Goal: Task Accomplishment & Management: Manage account settings

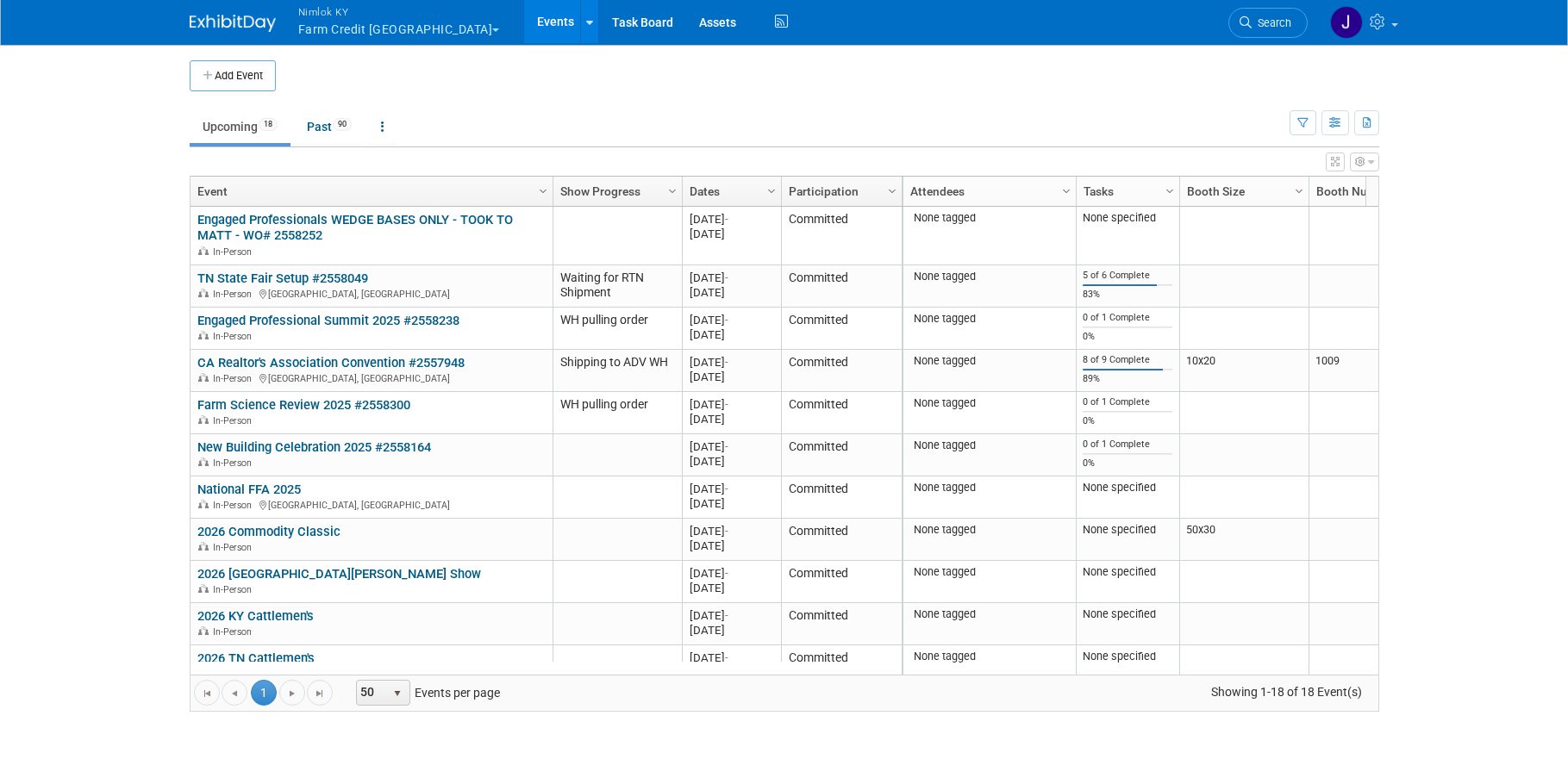
click at [381, 34] on button "Nimlok KY Farm Credit Mid America" at bounding box center [409, 22] width 225 height 45
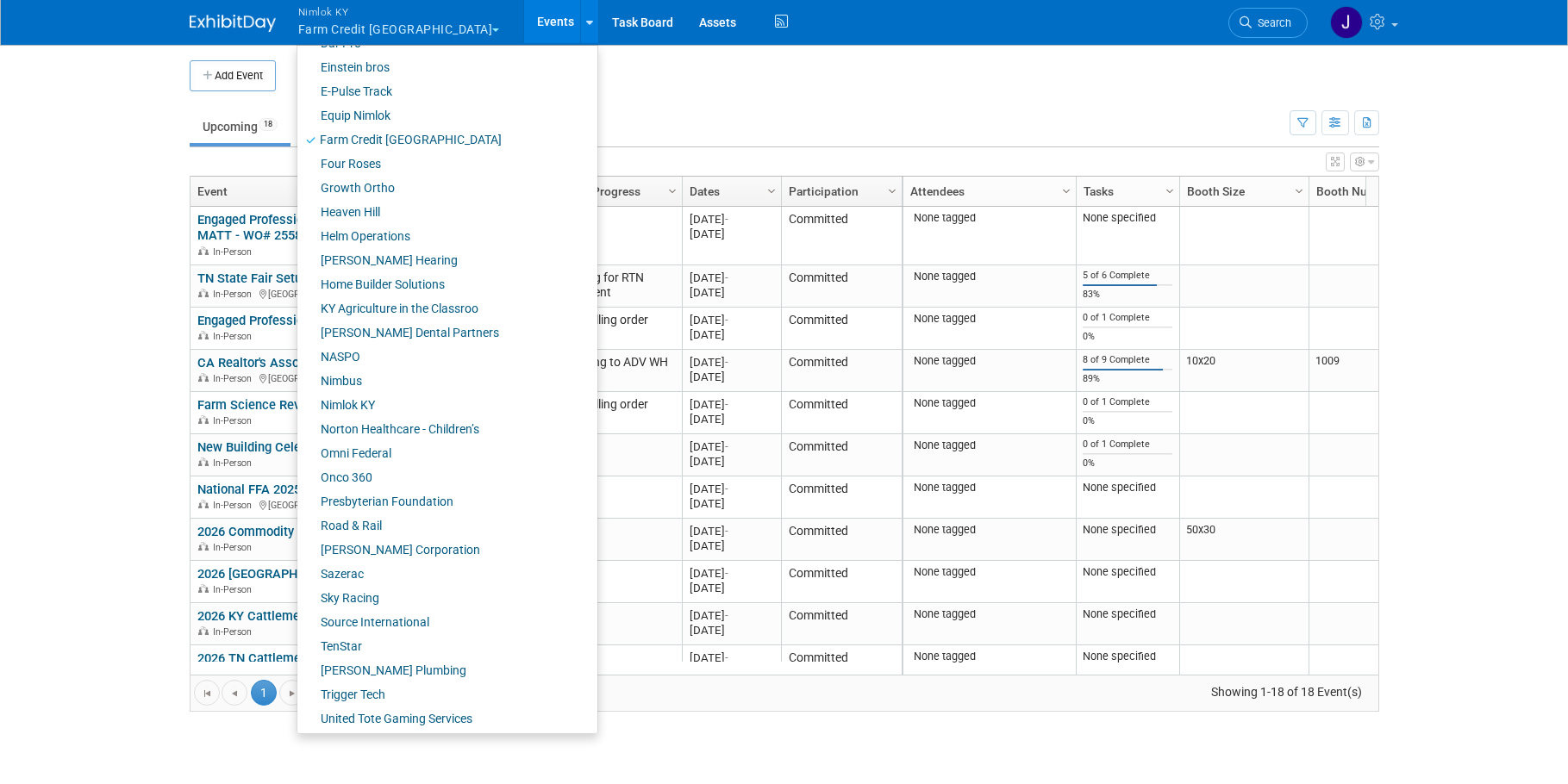
scroll to position [467, 0]
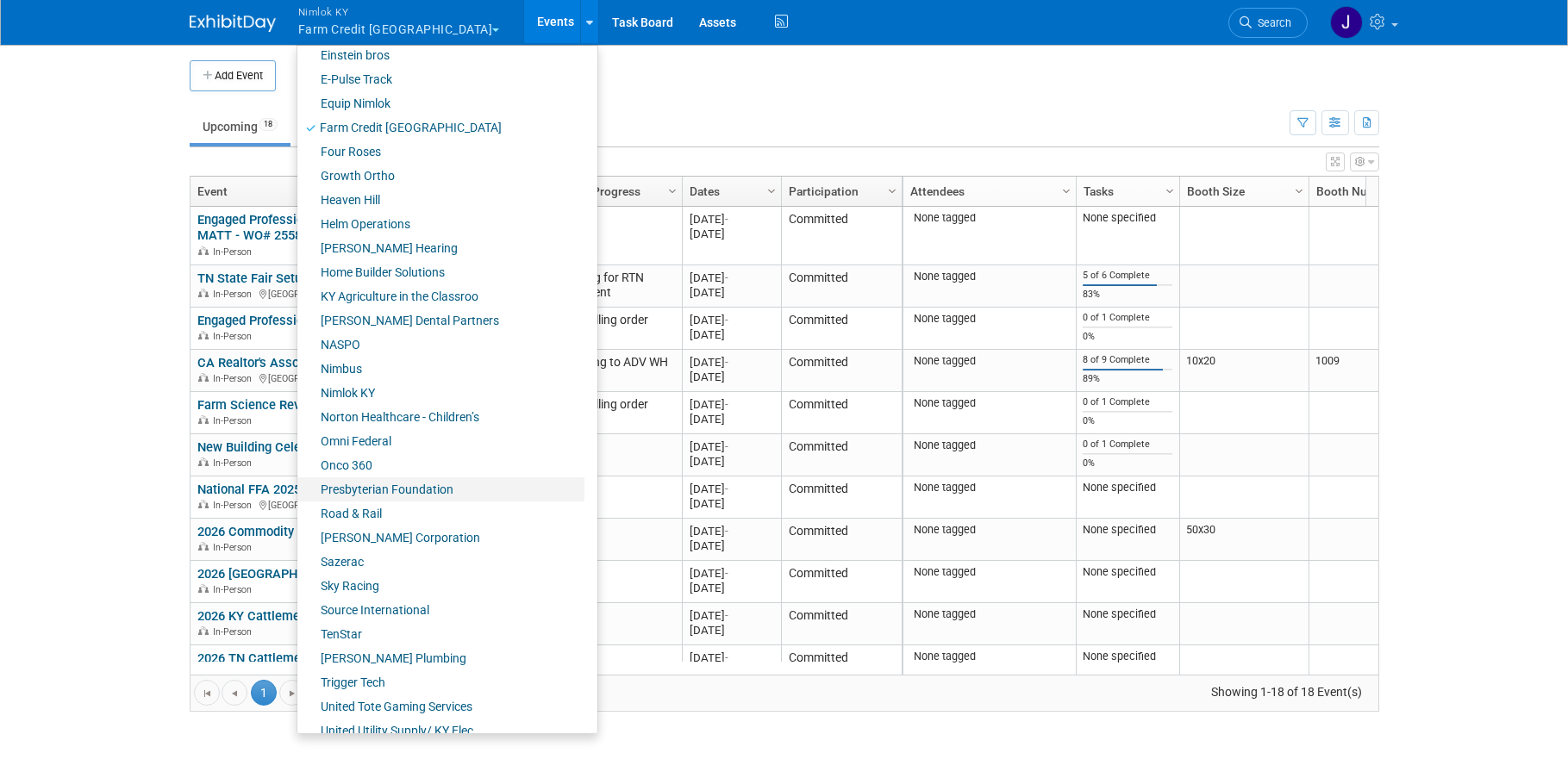
click at [403, 492] on link "Presbyterian Foundation" at bounding box center [441, 490] width 287 height 24
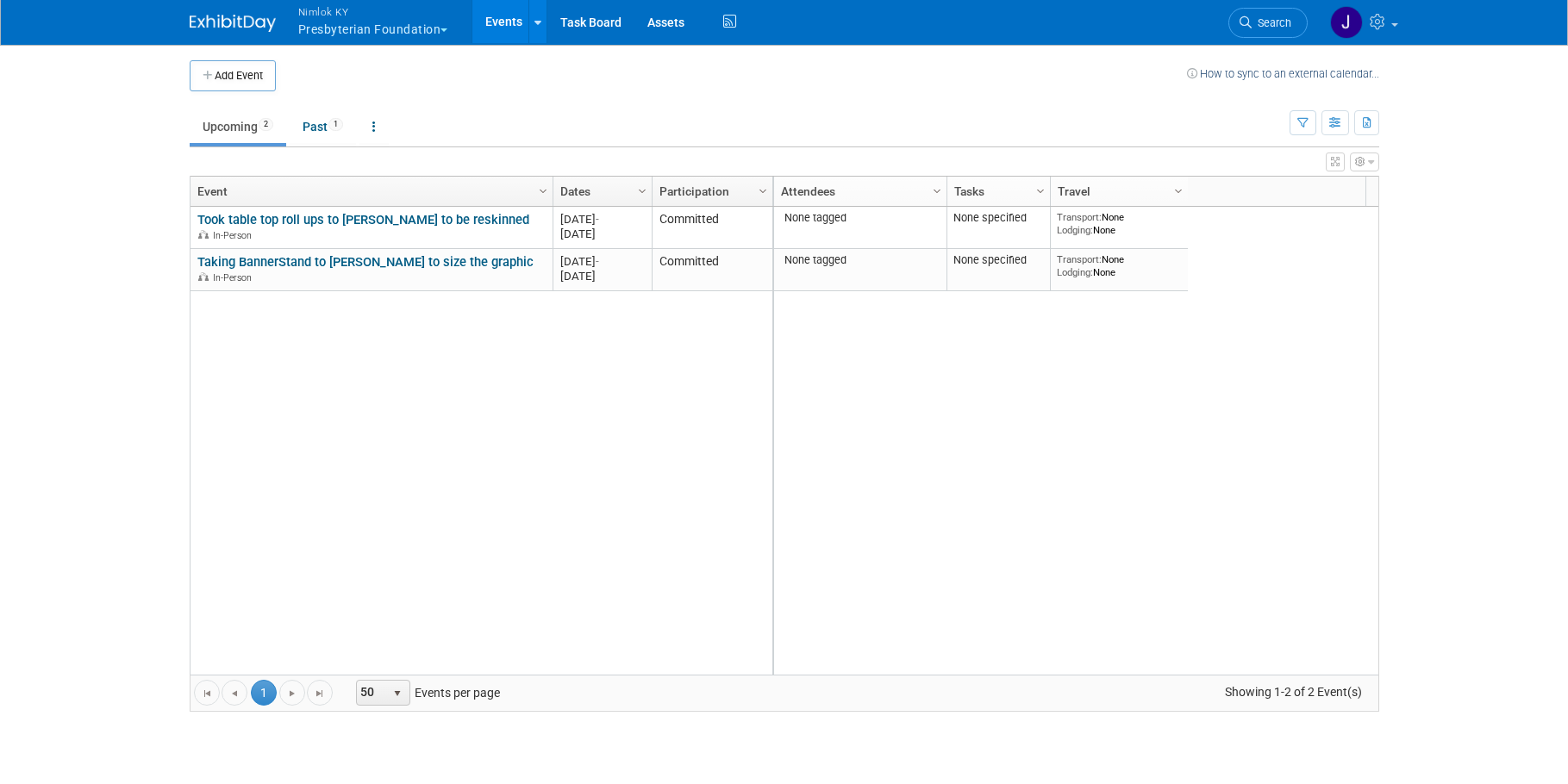
click at [363, 26] on button "Nimlok KY Presbyterian Foundation" at bounding box center [383, 22] width 173 height 45
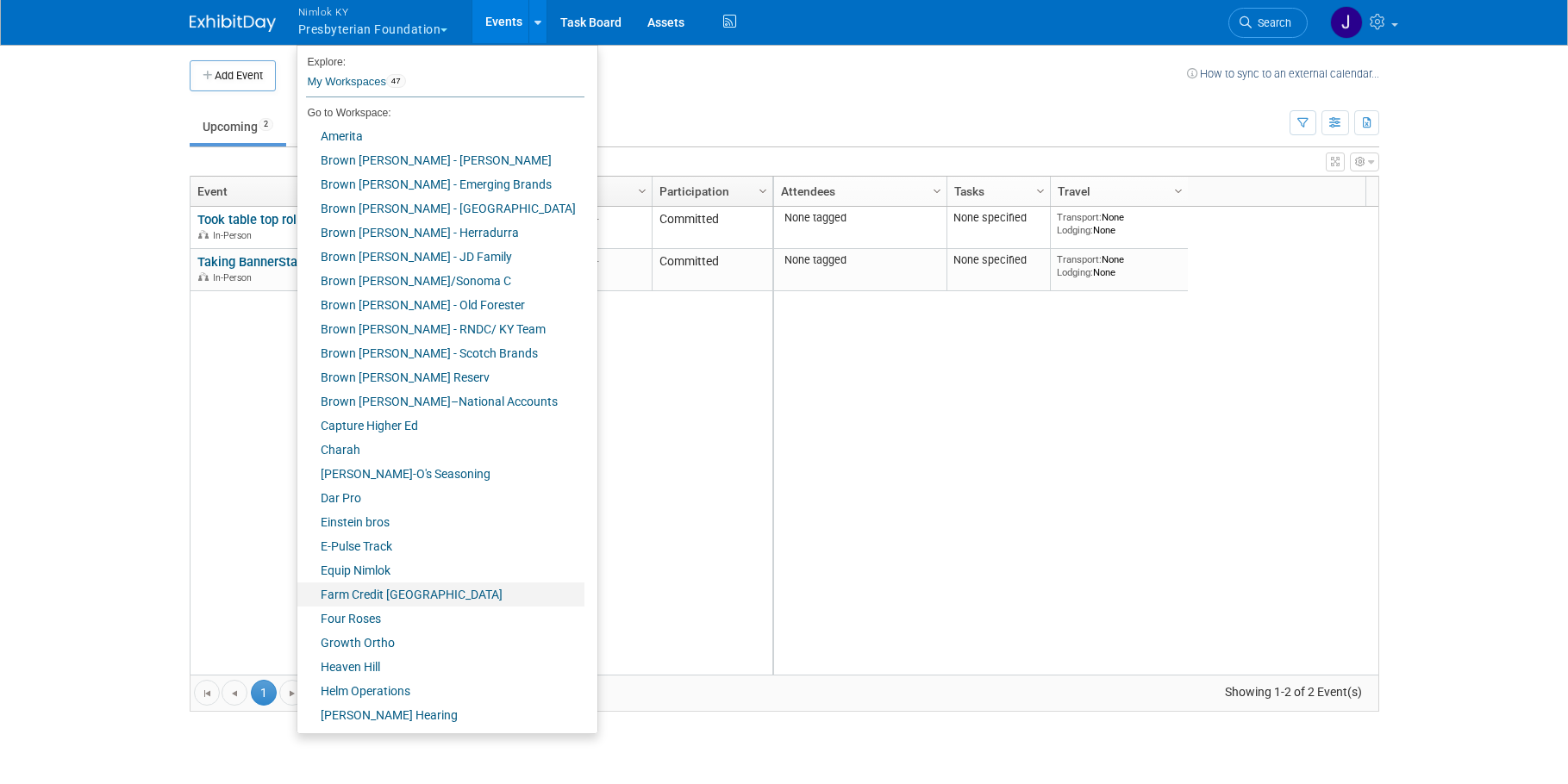
click at [423, 588] on link "Farm Credit [GEOGRAPHIC_DATA]" at bounding box center [441, 595] width 287 height 24
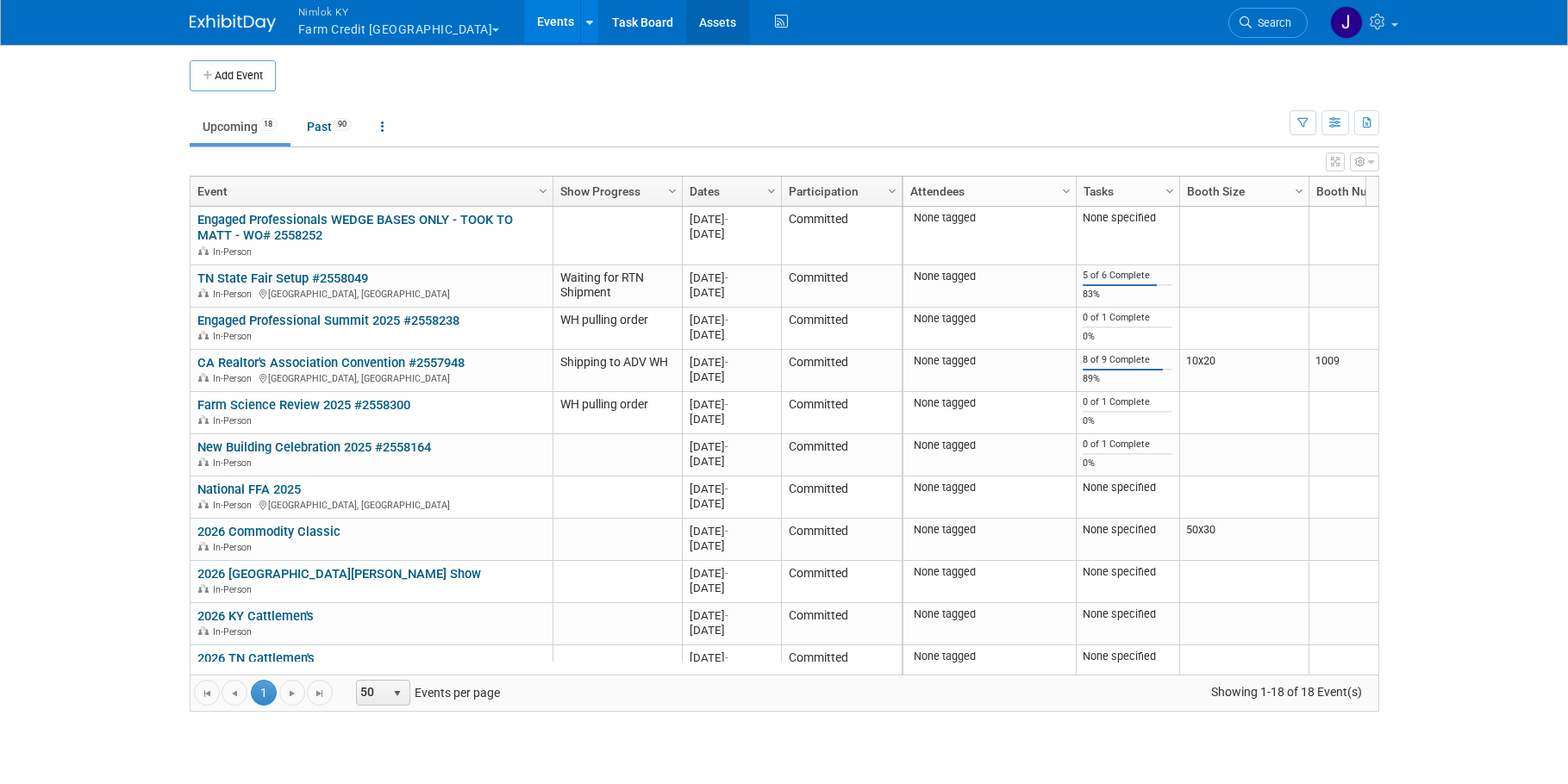
click at [687, 18] on link "Assets" at bounding box center [718, 21] width 63 height 43
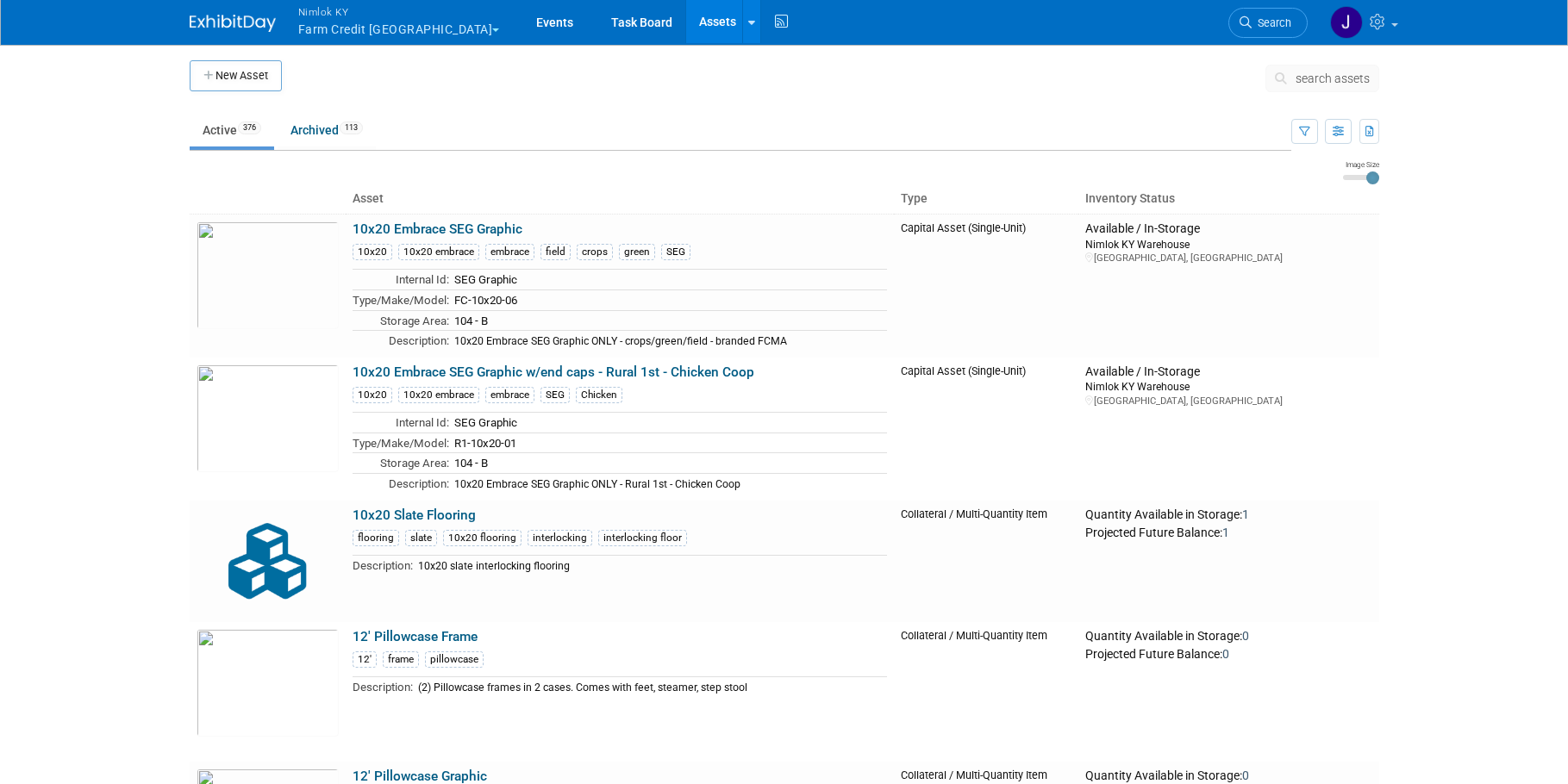
click at [1321, 82] on span "search assets" at bounding box center [1333, 78] width 75 height 14
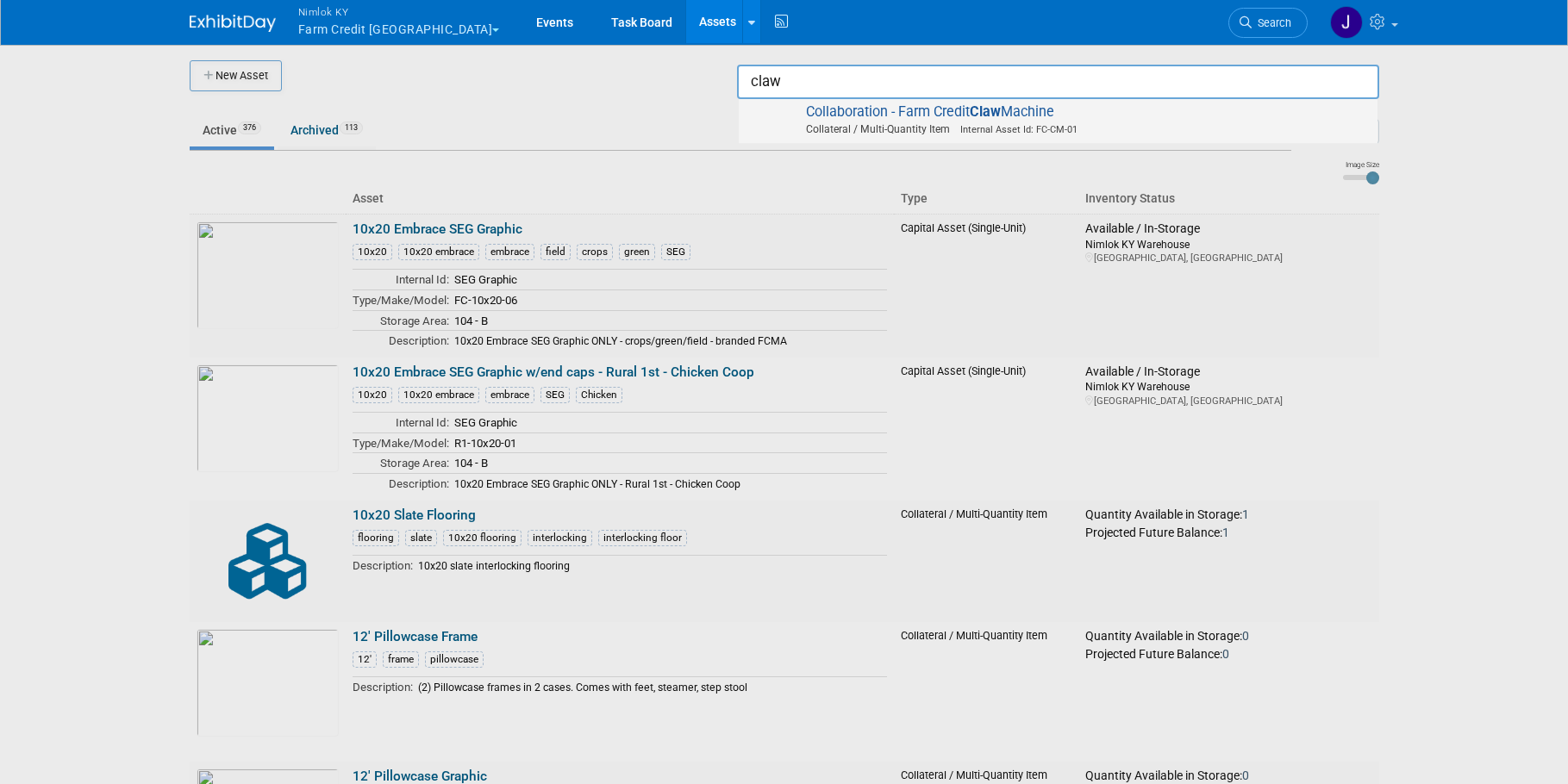
click at [1099, 121] on span "Collateral / Multi-Quantity Item Internal Asset Id: FC-CM-01" at bounding box center [1061, 128] width 617 height 16
type input "Collaboration - Farm Credit Claw Machine"
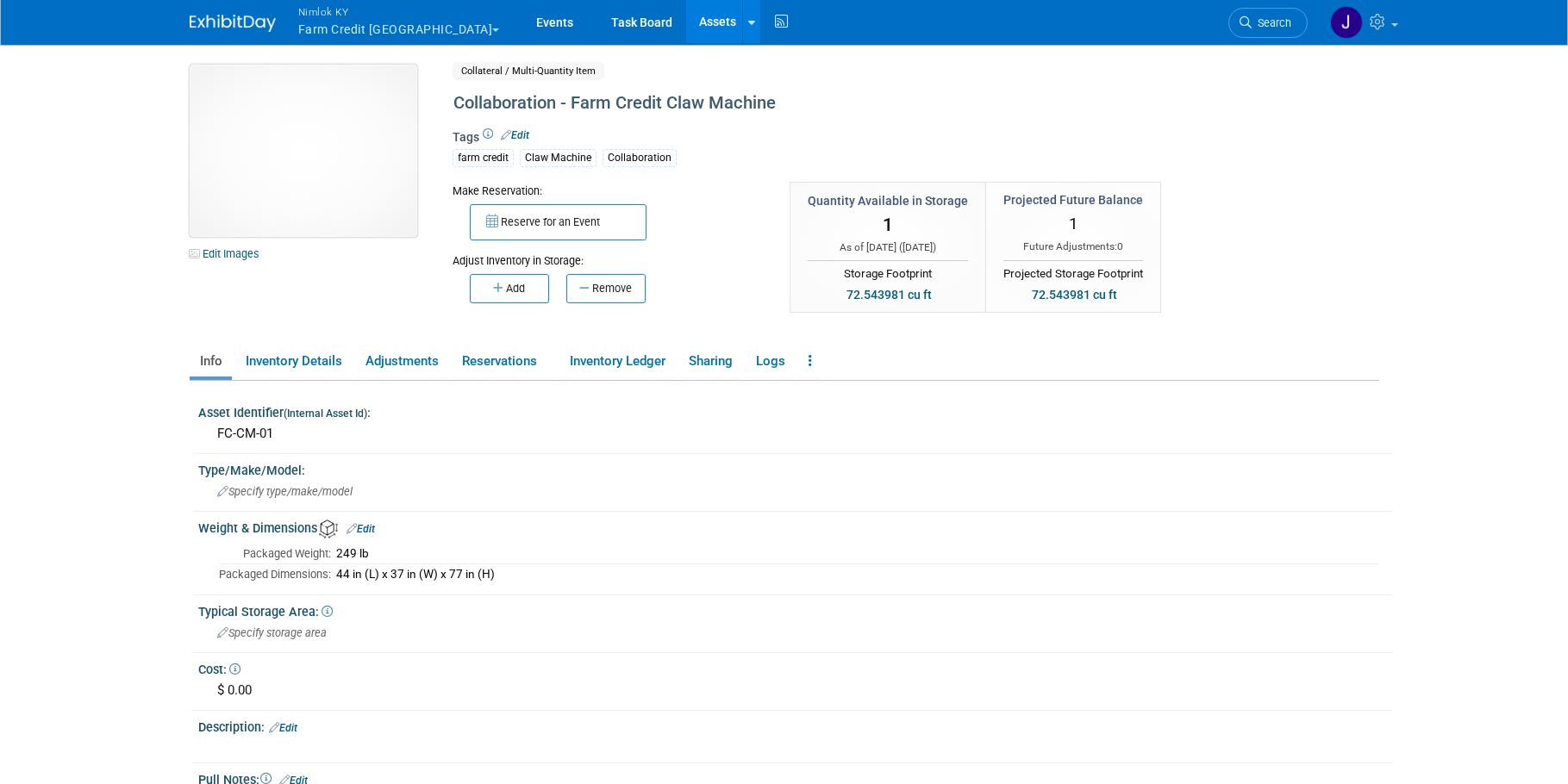
click at [338, 184] on img at bounding box center [304, 150] width 227 height 172
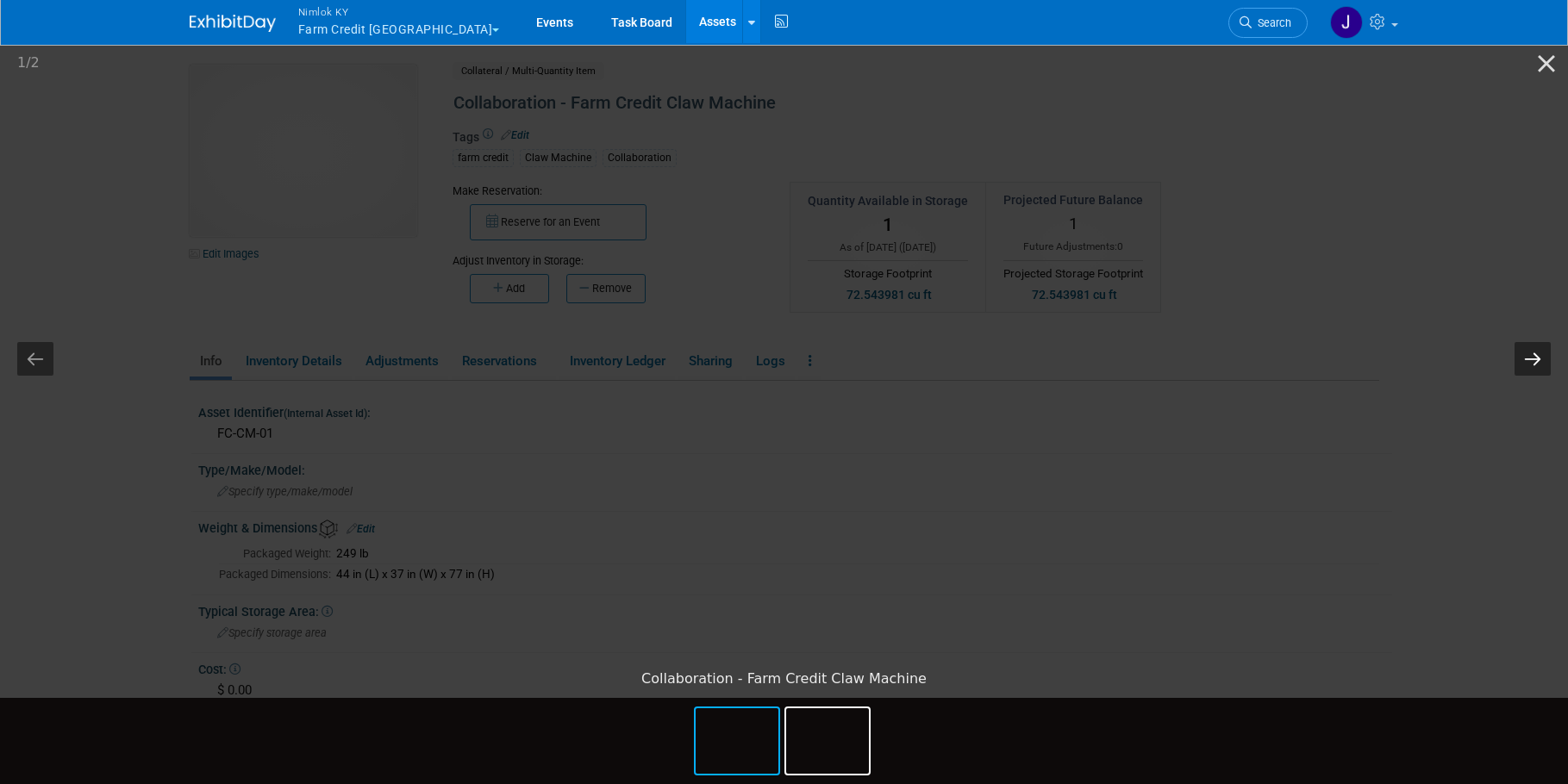
click at [1523, 361] on button "Next slide" at bounding box center [1533, 358] width 36 height 34
click at [1557, 67] on button "Close gallery" at bounding box center [1547, 62] width 43 height 40
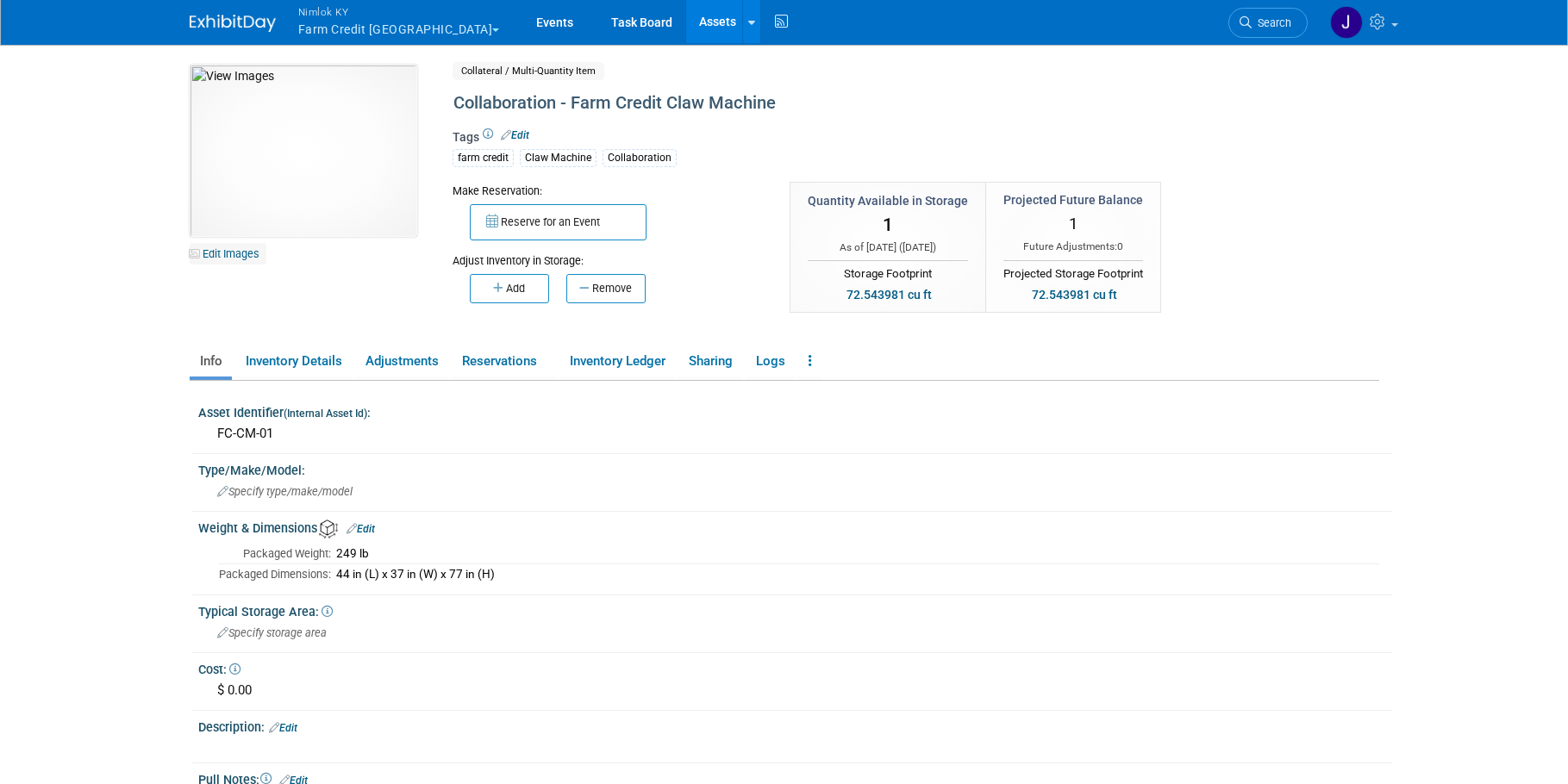
click at [260, 257] on link "Edit Images" at bounding box center [228, 253] width 76 height 21
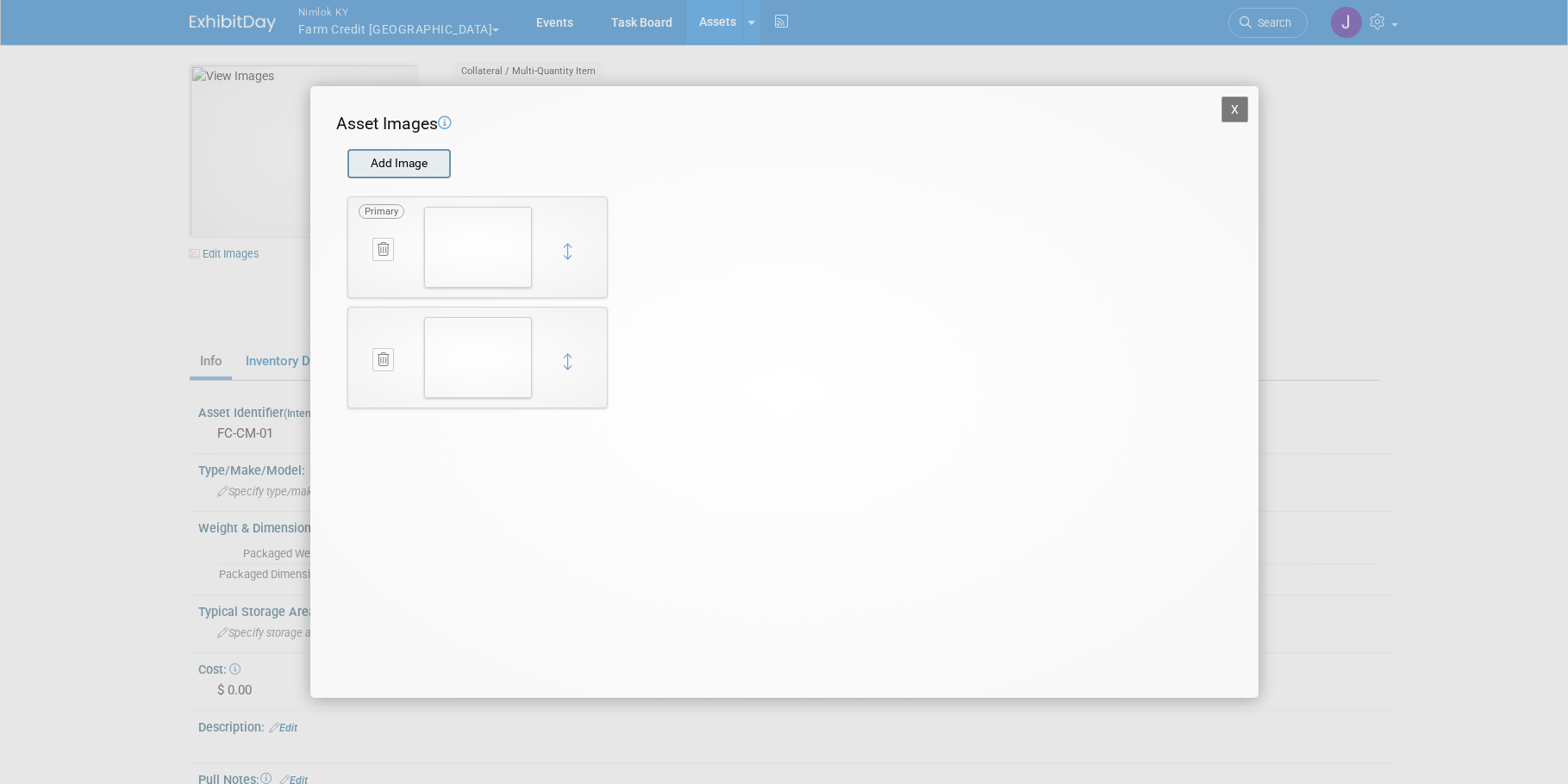
click at [391, 169] on input "file" at bounding box center [347, 164] width 205 height 26
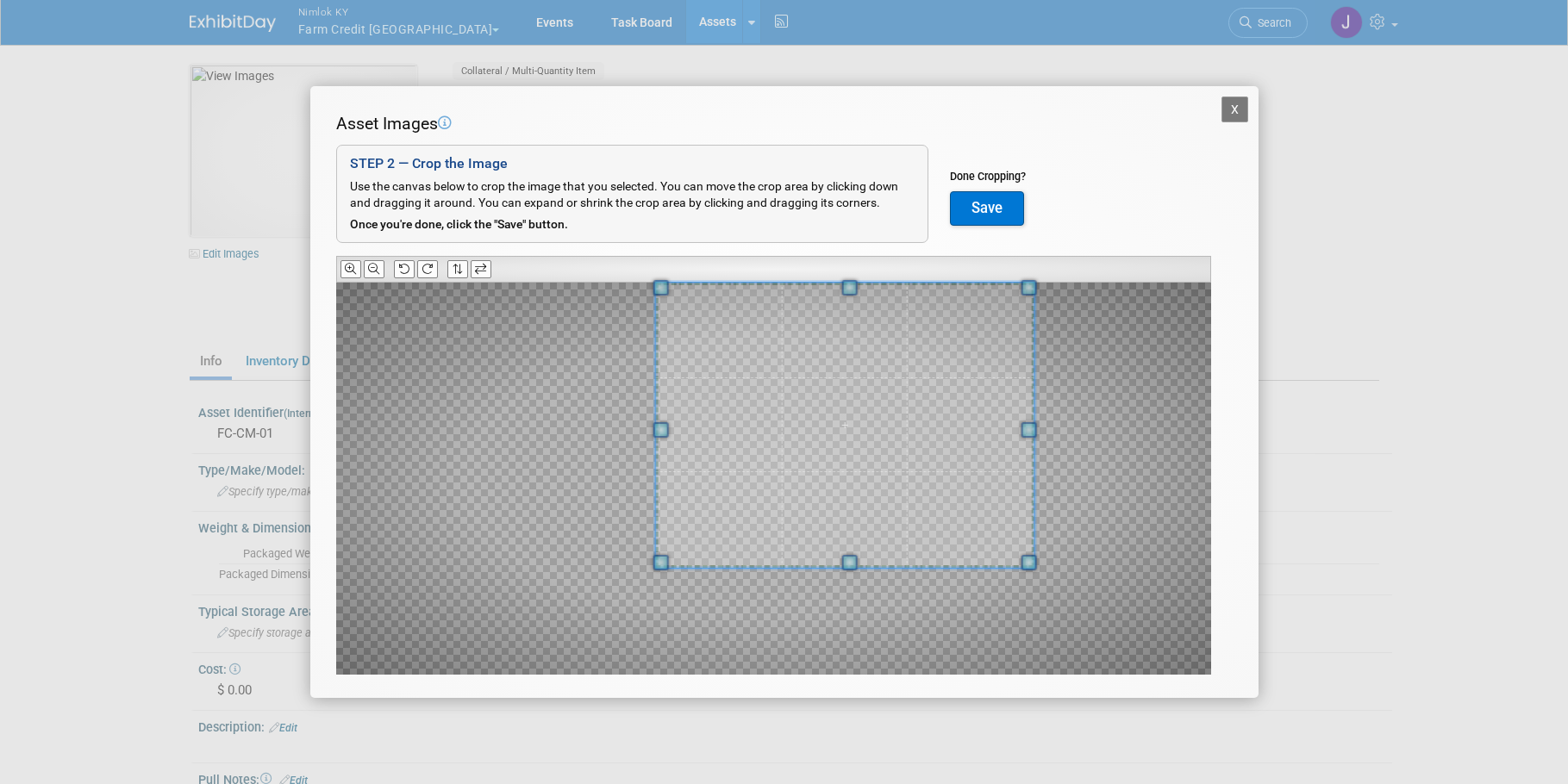
click at [932, 277] on div "Asset Images Add Image STEP 2 — Crop the Image Use the canvas below to crop the…" at bounding box center [784, 420] width 896 height 617
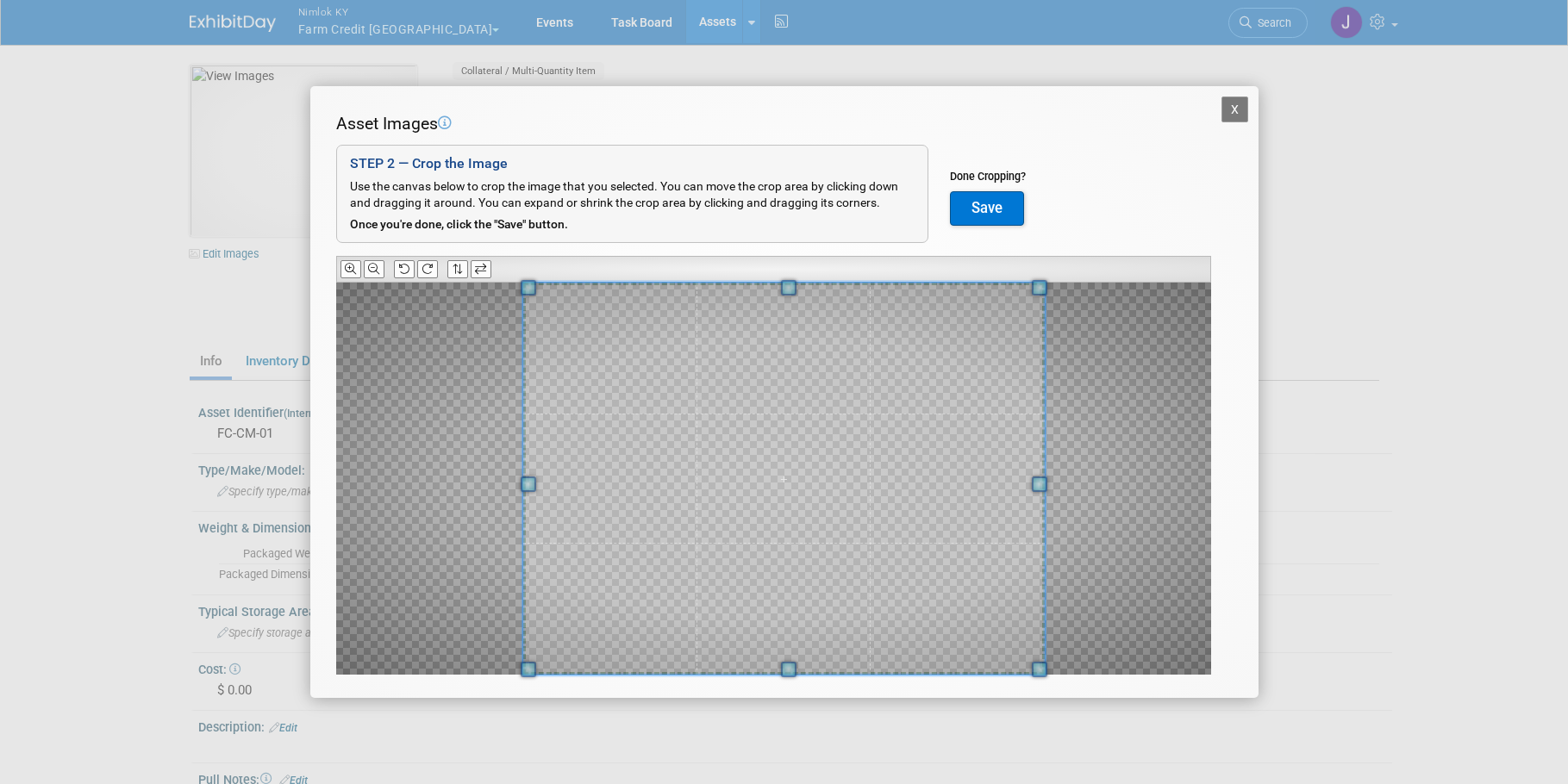
click at [473, 649] on div at bounding box center [773, 479] width 875 height 392
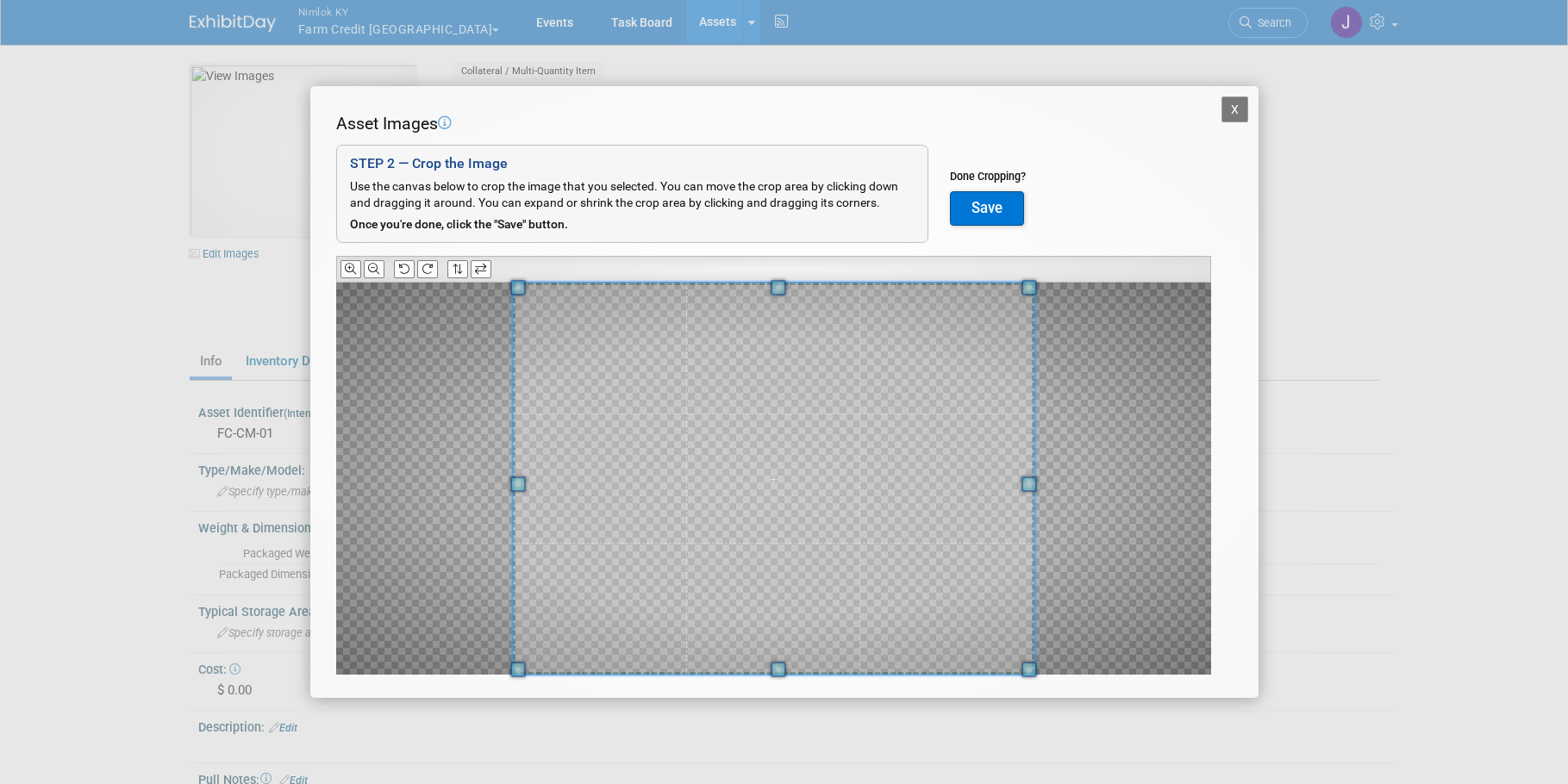
click at [968, 376] on span at bounding box center [773, 479] width 522 height 392
click at [990, 211] on button "Save" at bounding box center [988, 208] width 75 height 34
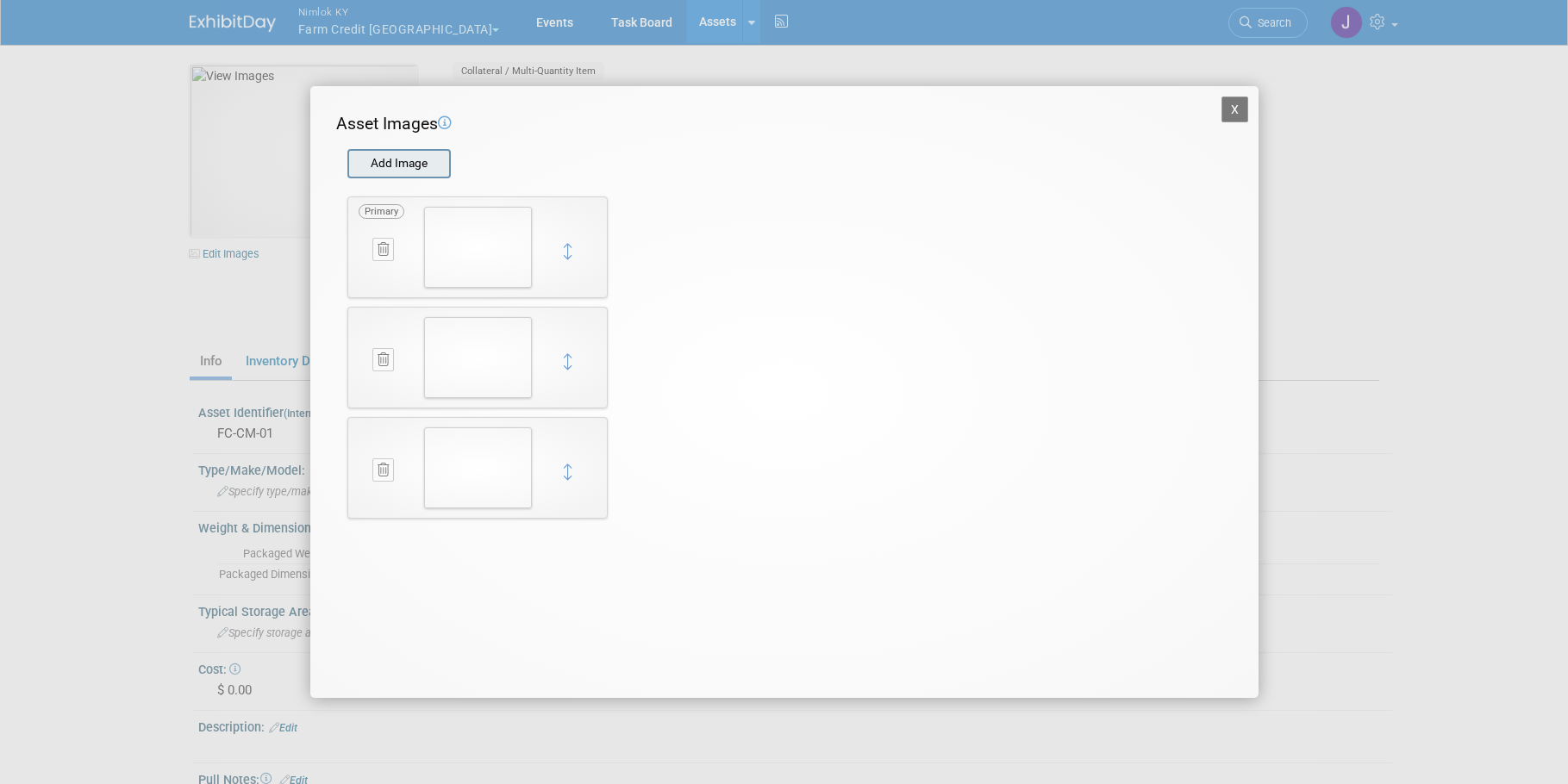
click at [422, 161] on input "file" at bounding box center [347, 164] width 205 height 26
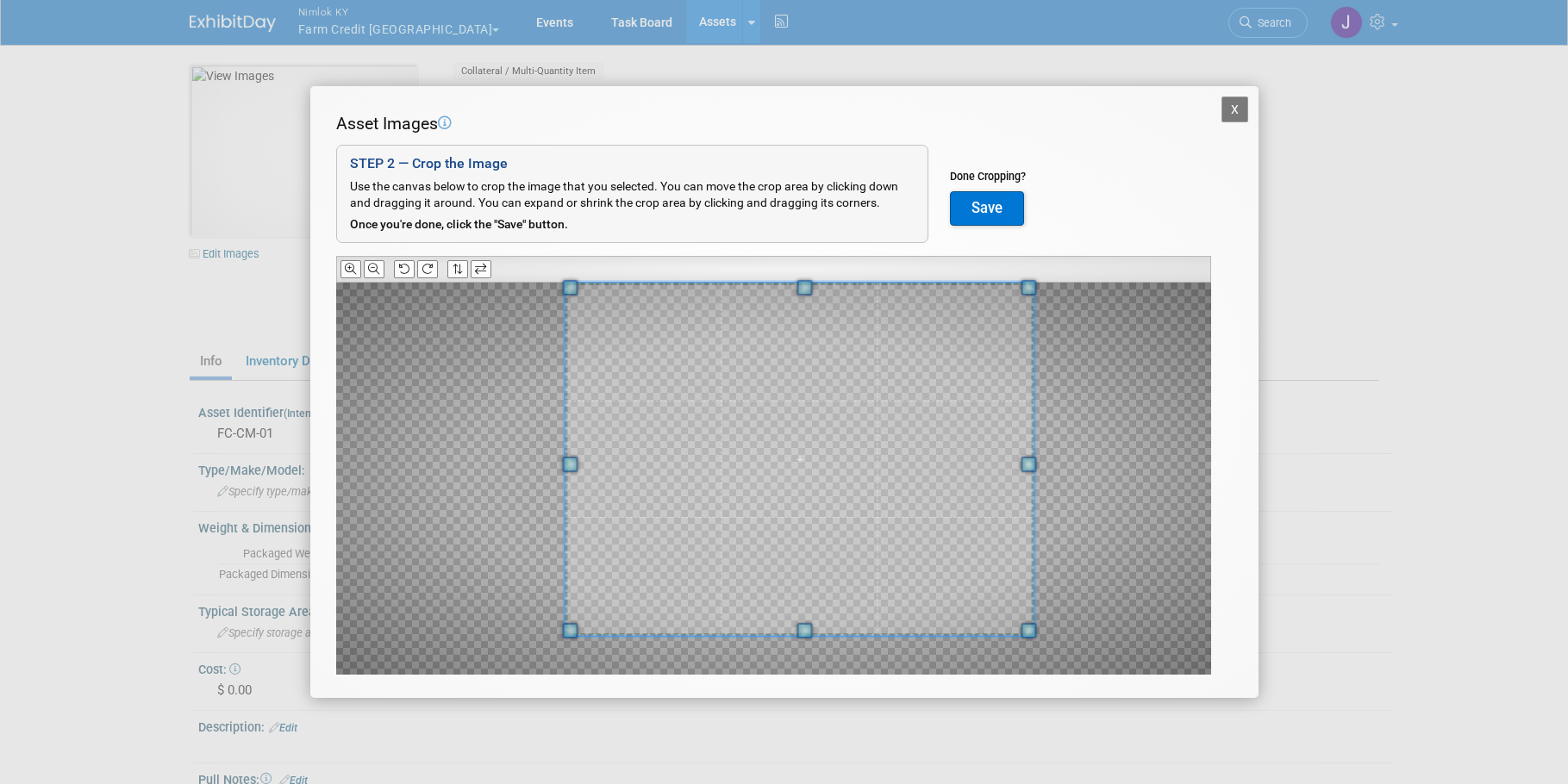
click at [1201, 257] on div "Asset Images Add Image STEP 2 — Crop the Image Use the canvas below to crop the…" at bounding box center [784, 420] width 896 height 617
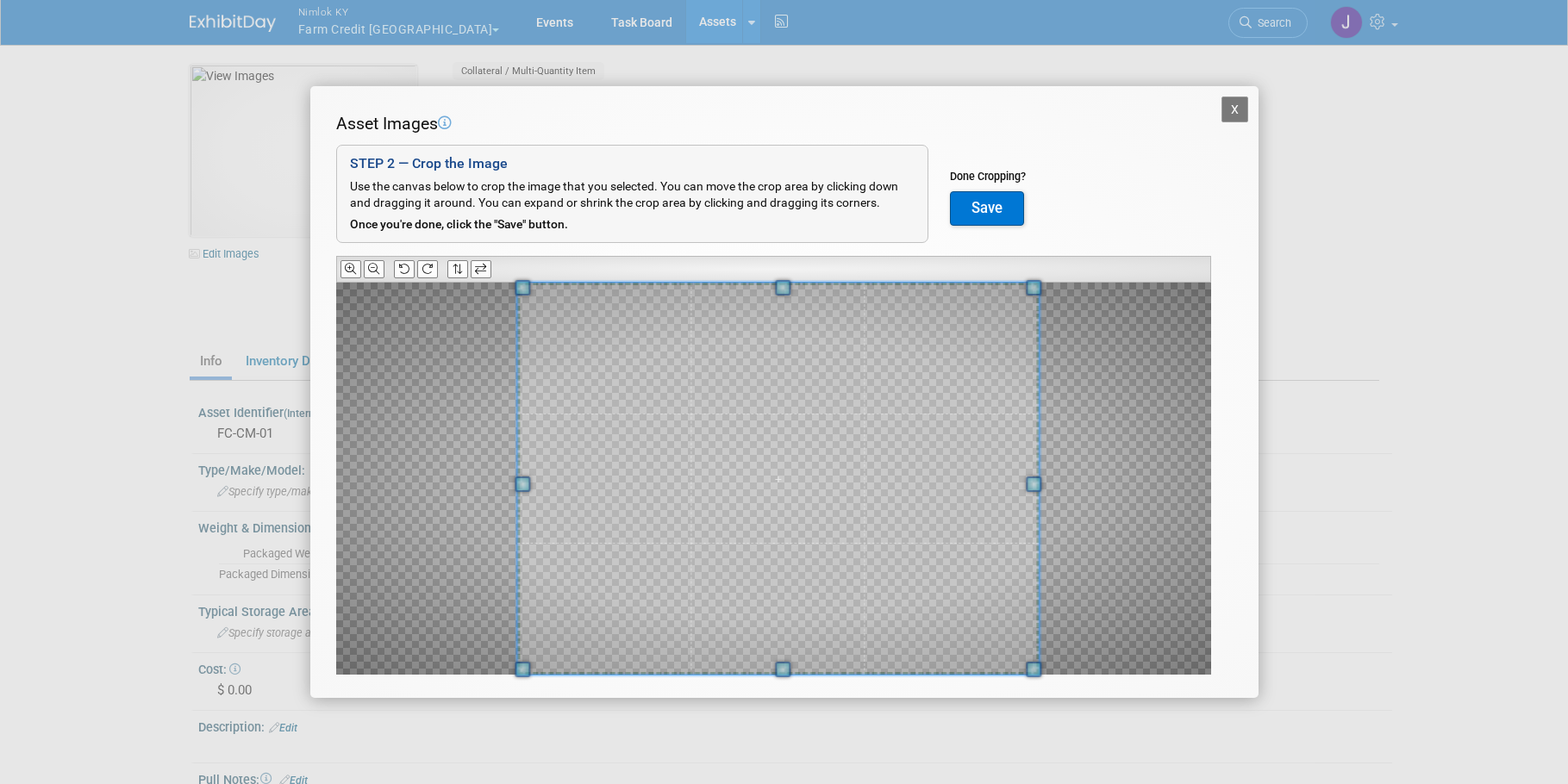
click at [425, 654] on div at bounding box center [773, 479] width 875 height 392
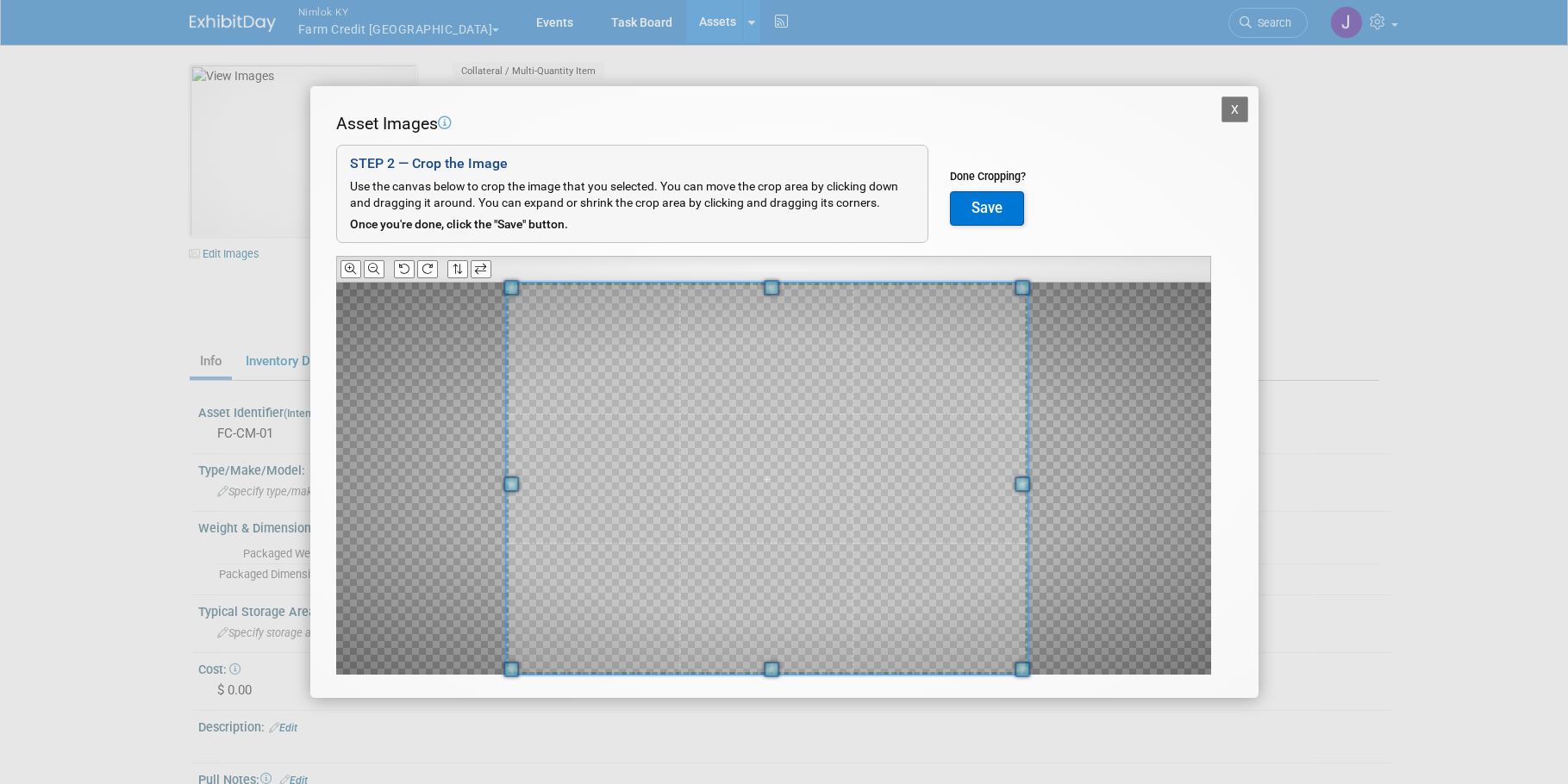
click at [791, 520] on span at bounding box center [767, 479] width 522 height 392
click at [992, 209] on button "Save" at bounding box center [988, 208] width 75 height 34
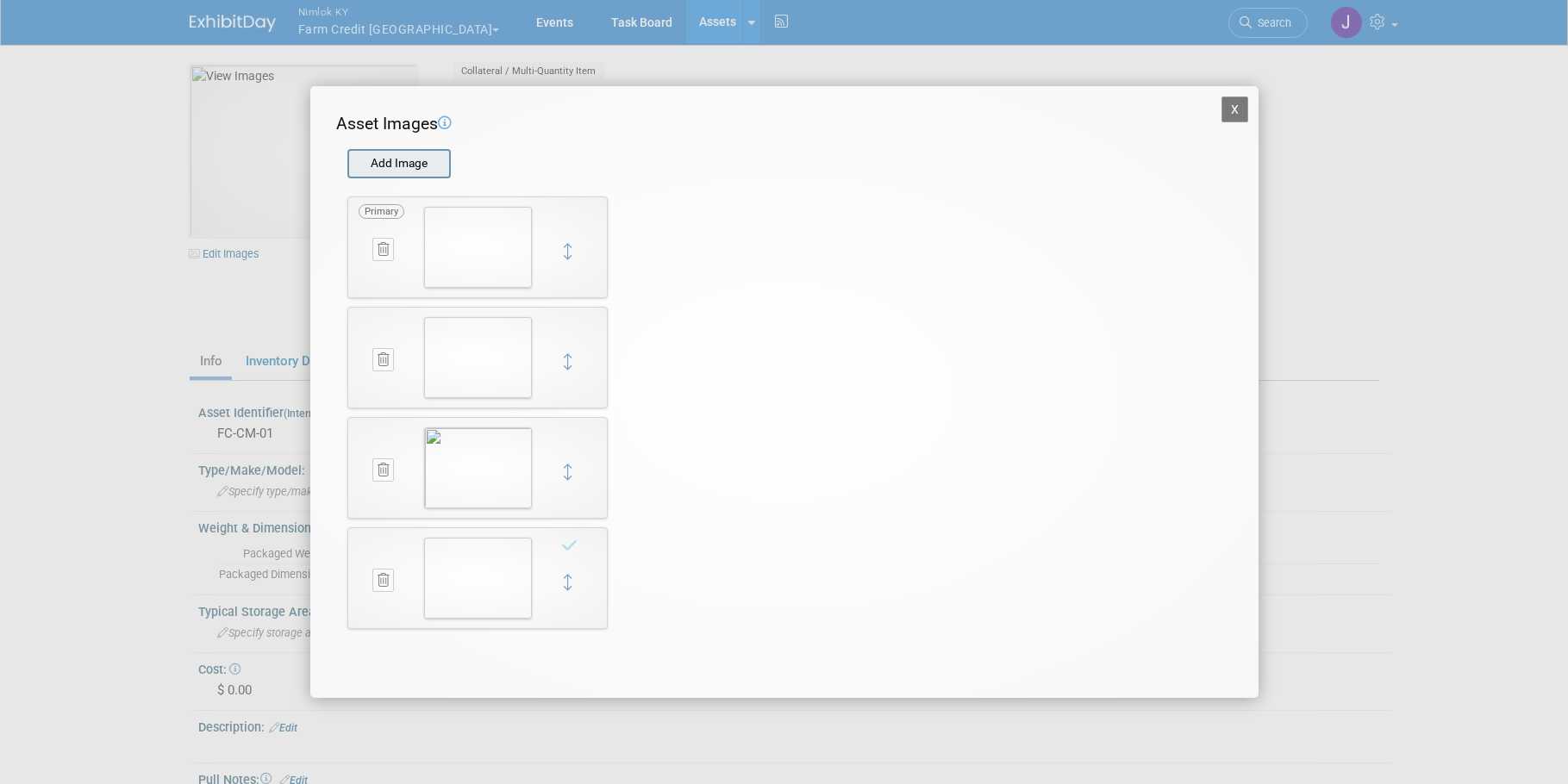
click at [416, 166] on input "file" at bounding box center [347, 164] width 205 height 26
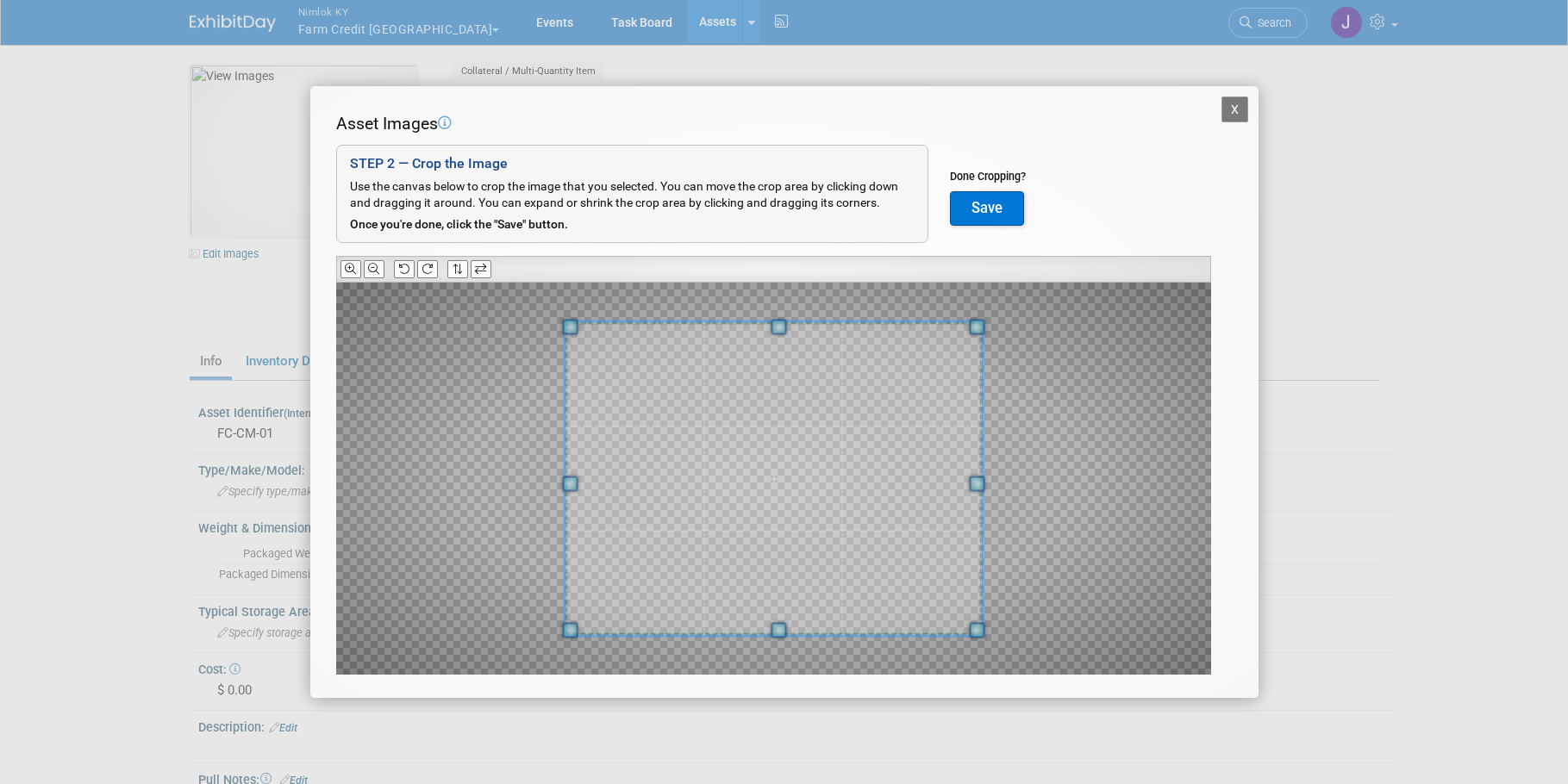
click at [996, 206] on button "Save" at bounding box center [988, 208] width 75 height 34
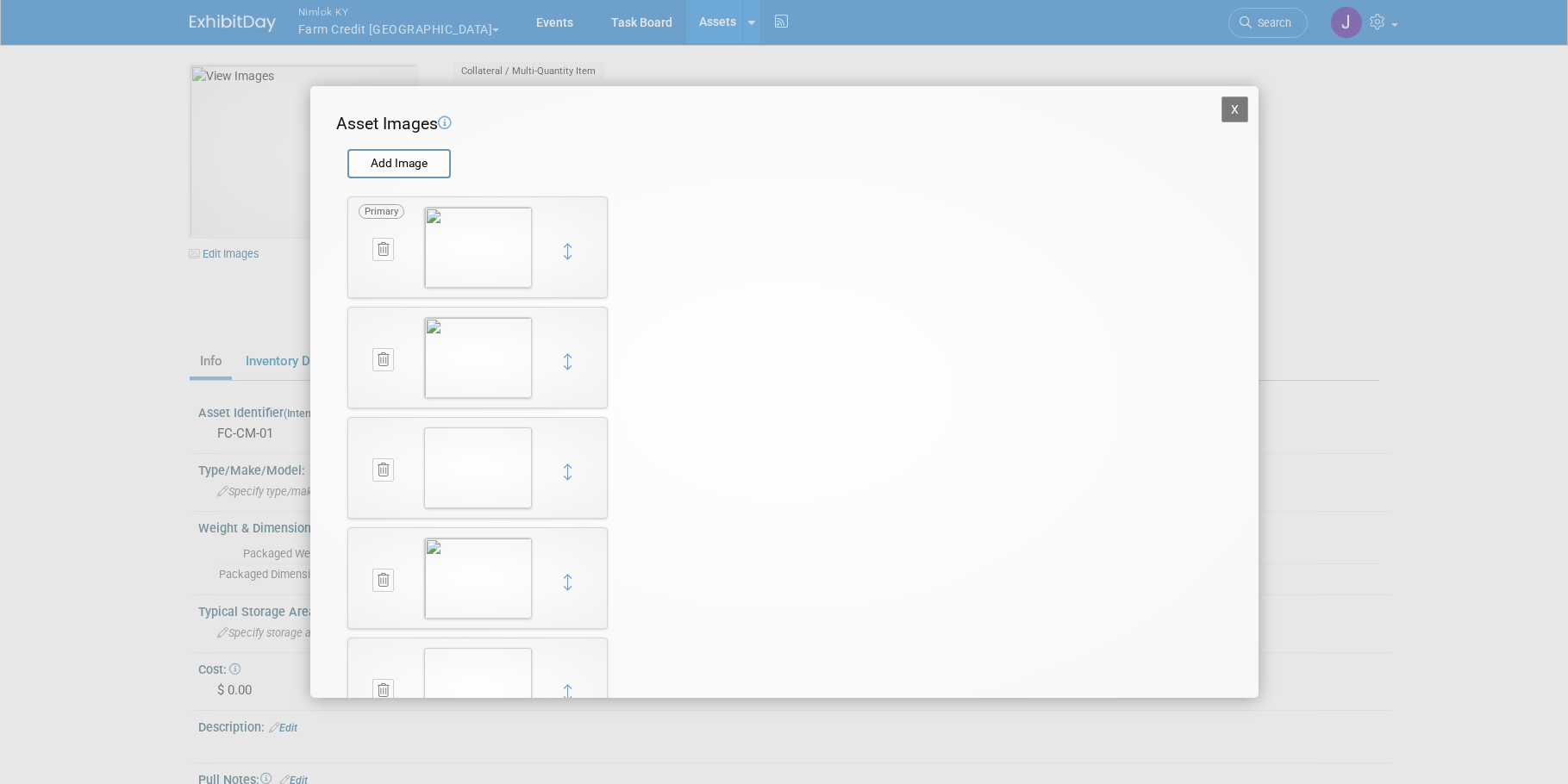
click at [1221, 108] on button "X" at bounding box center [1235, 110] width 28 height 26
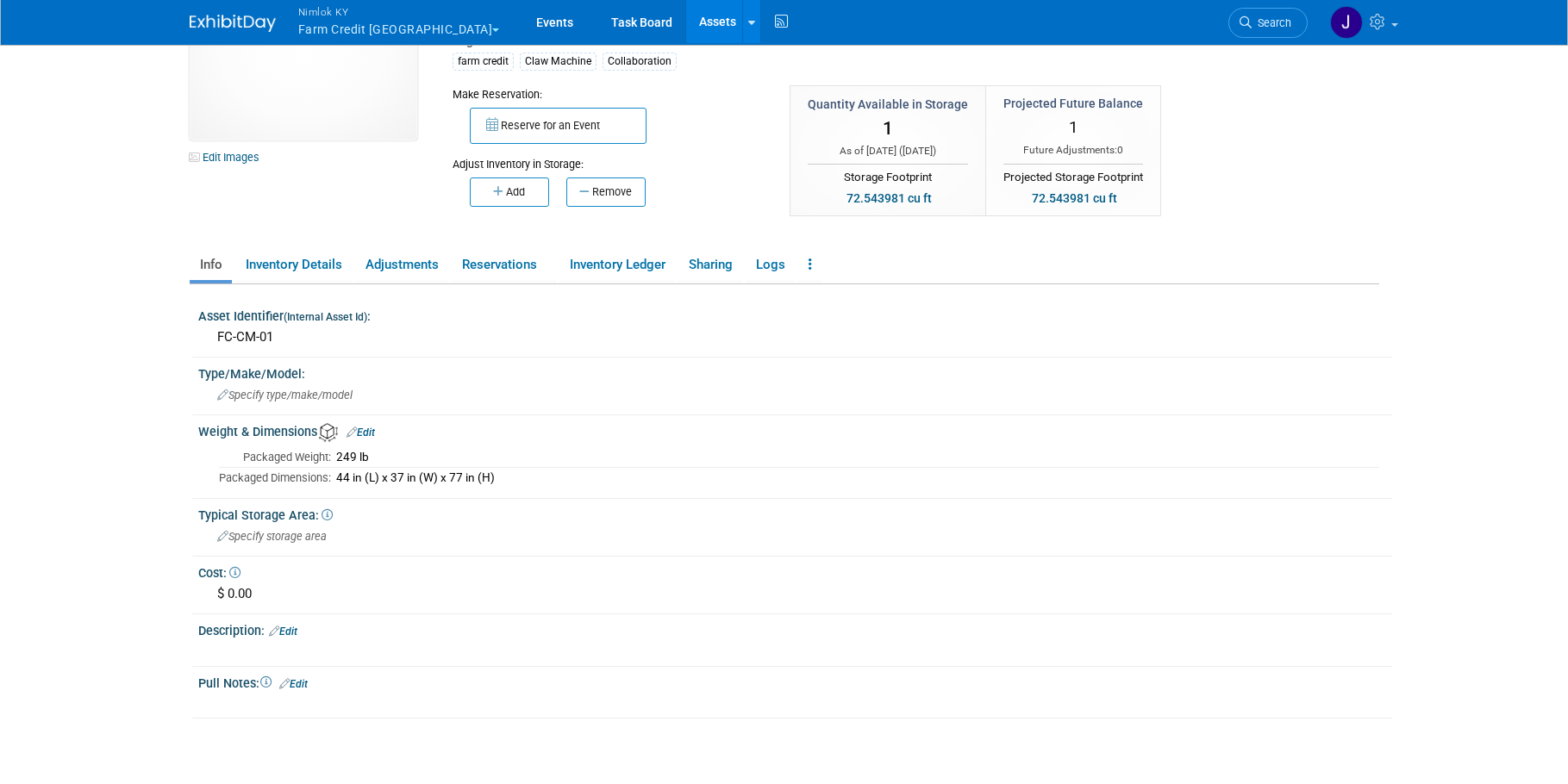
scroll to position [102, 0]
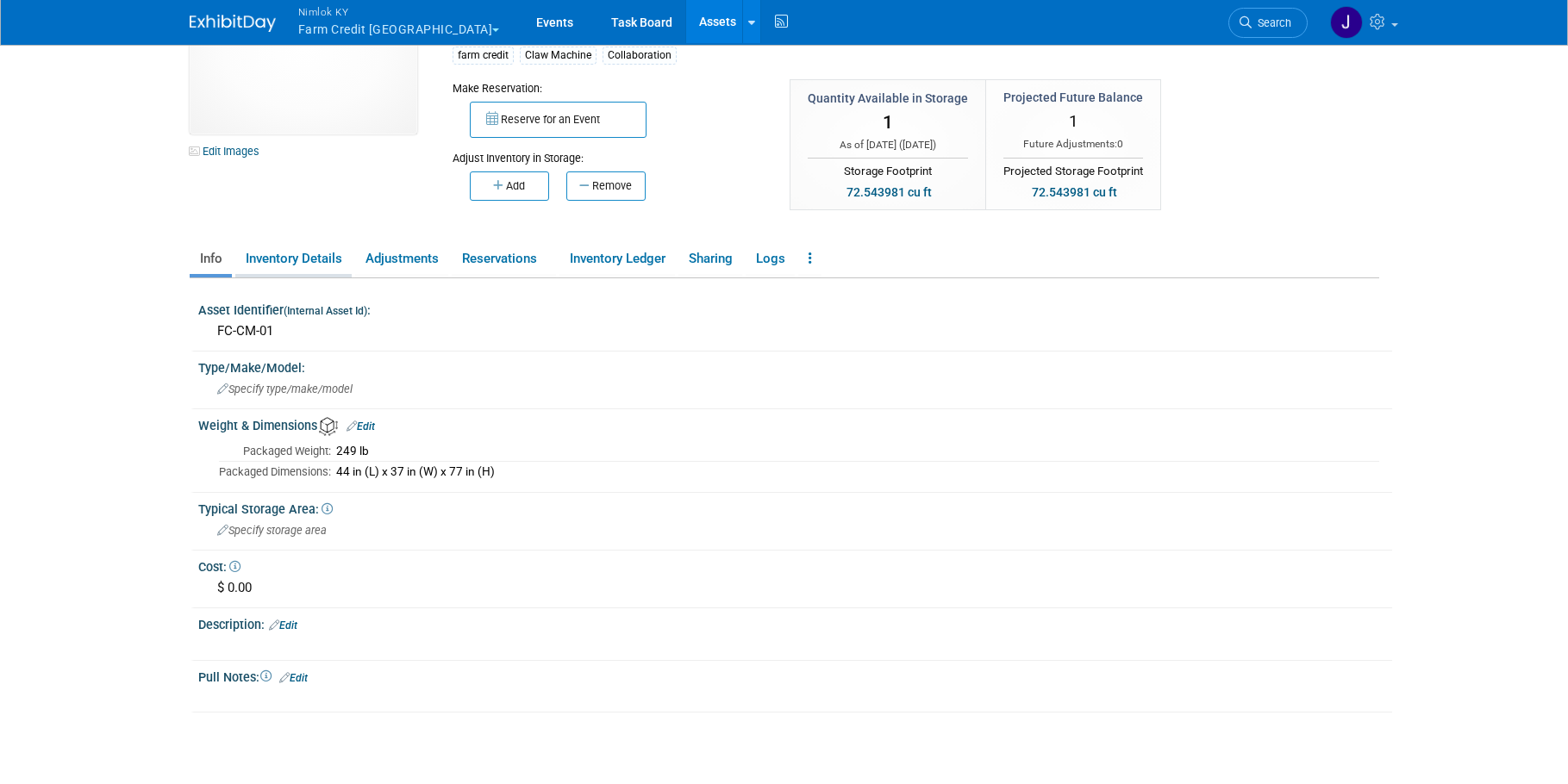
click at [307, 258] on link "Inventory Details" at bounding box center [293, 259] width 116 height 30
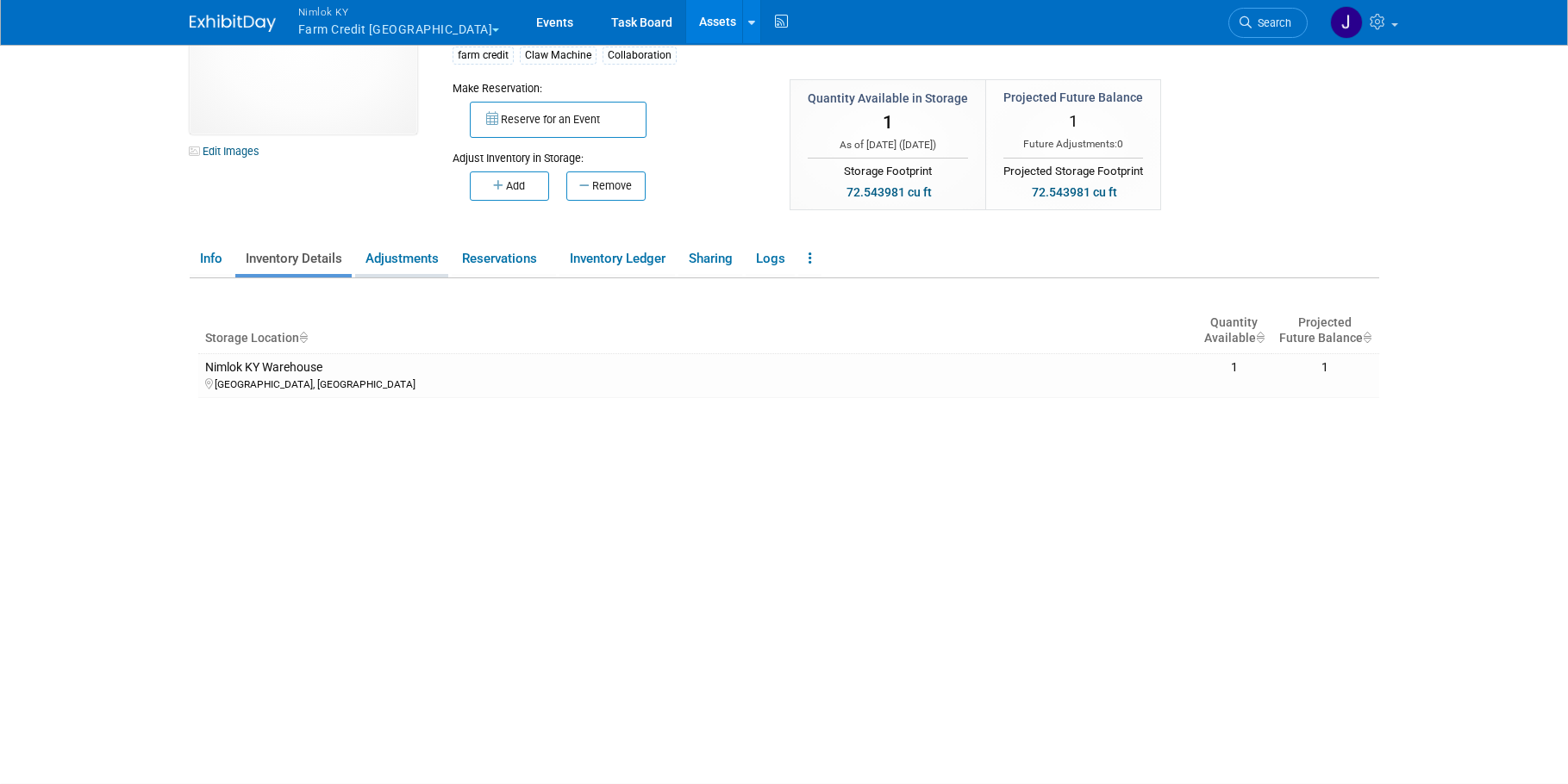
click at [412, 264] on link "Adjustments" at bounding box center [402, 259] width 93 height 30
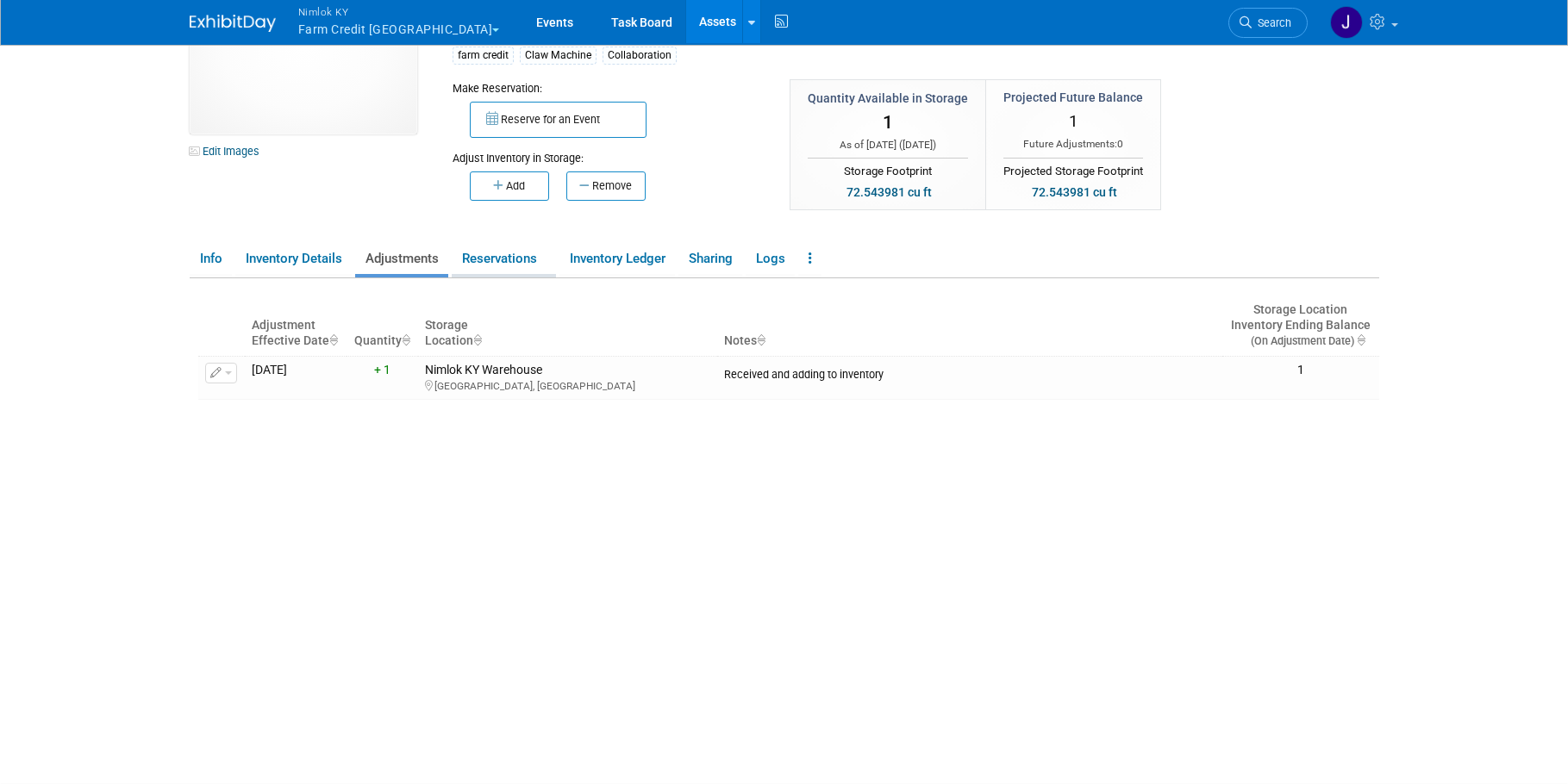
click at [498, 263] on link "Reservations" at bounding box center [504, 259] width 104 height 30
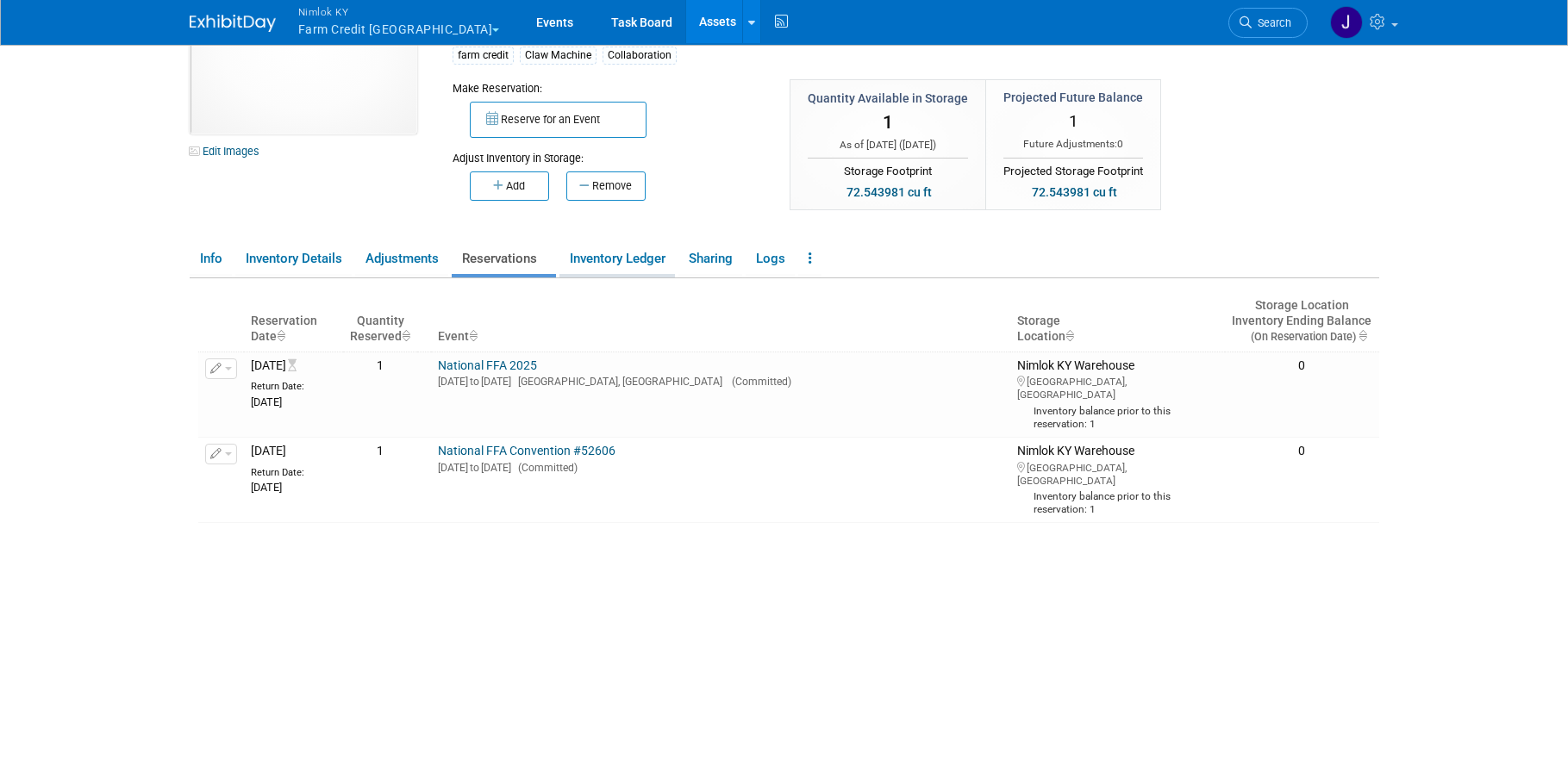
click at [640, 252] on link "Inventory Ledger" at bounding box center [618, 259] width 116 height 30
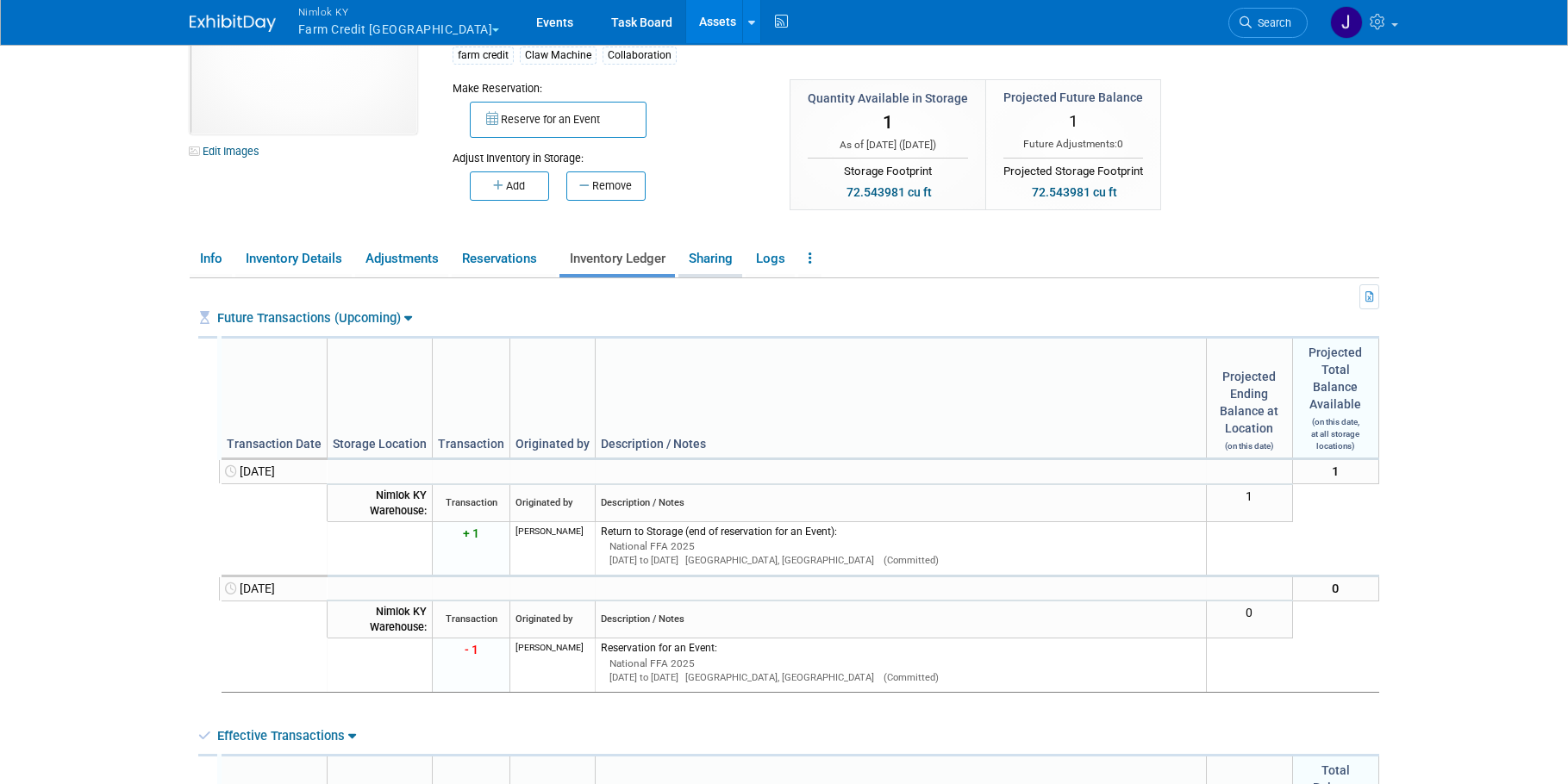
click at [728, 265] on link "Sharing" at bounding box center [710, 259] width 63 height 30
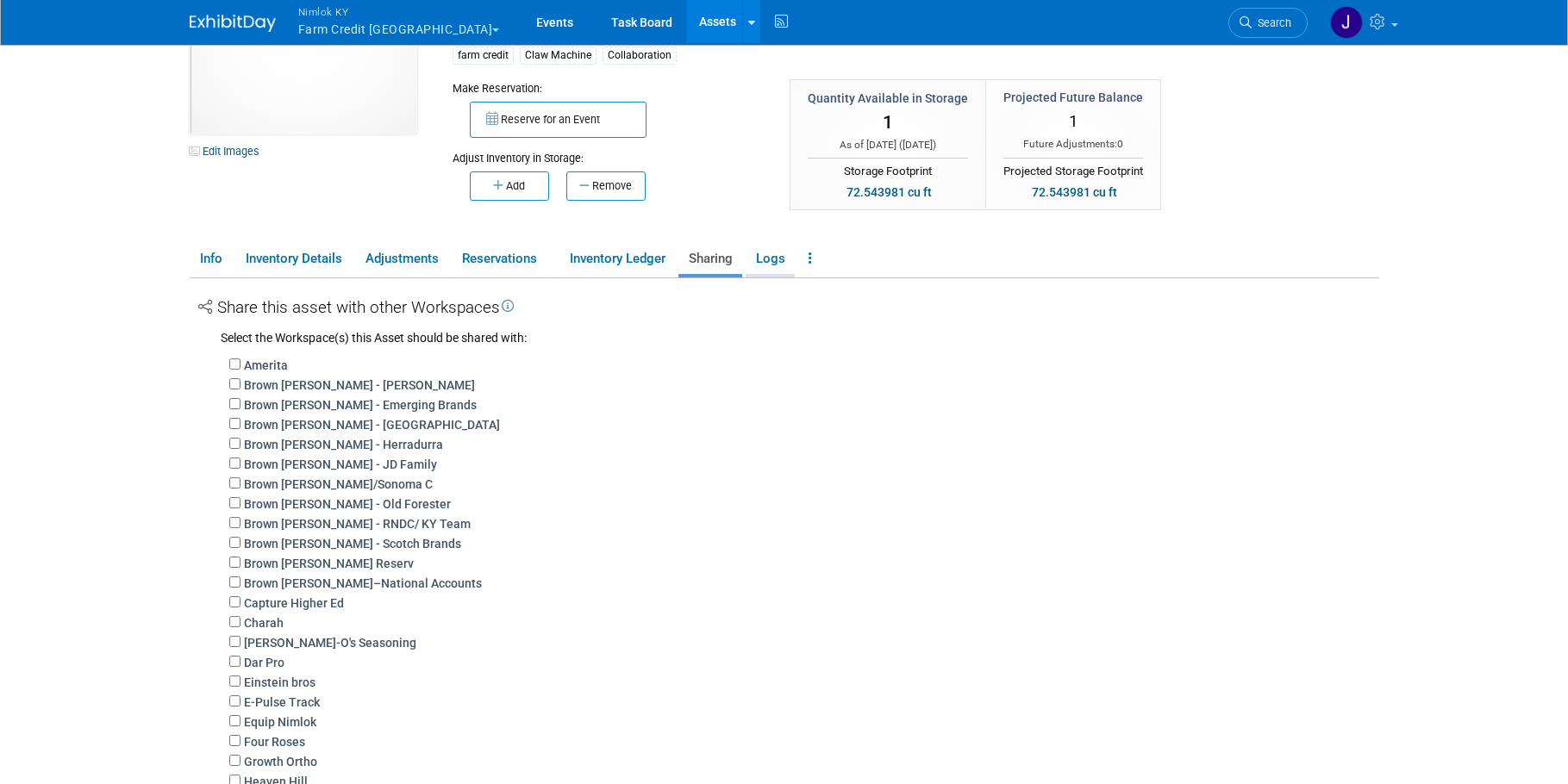
click at [772, 267] on link "Logs" at bounding box center [770, 259] width 49 height 30
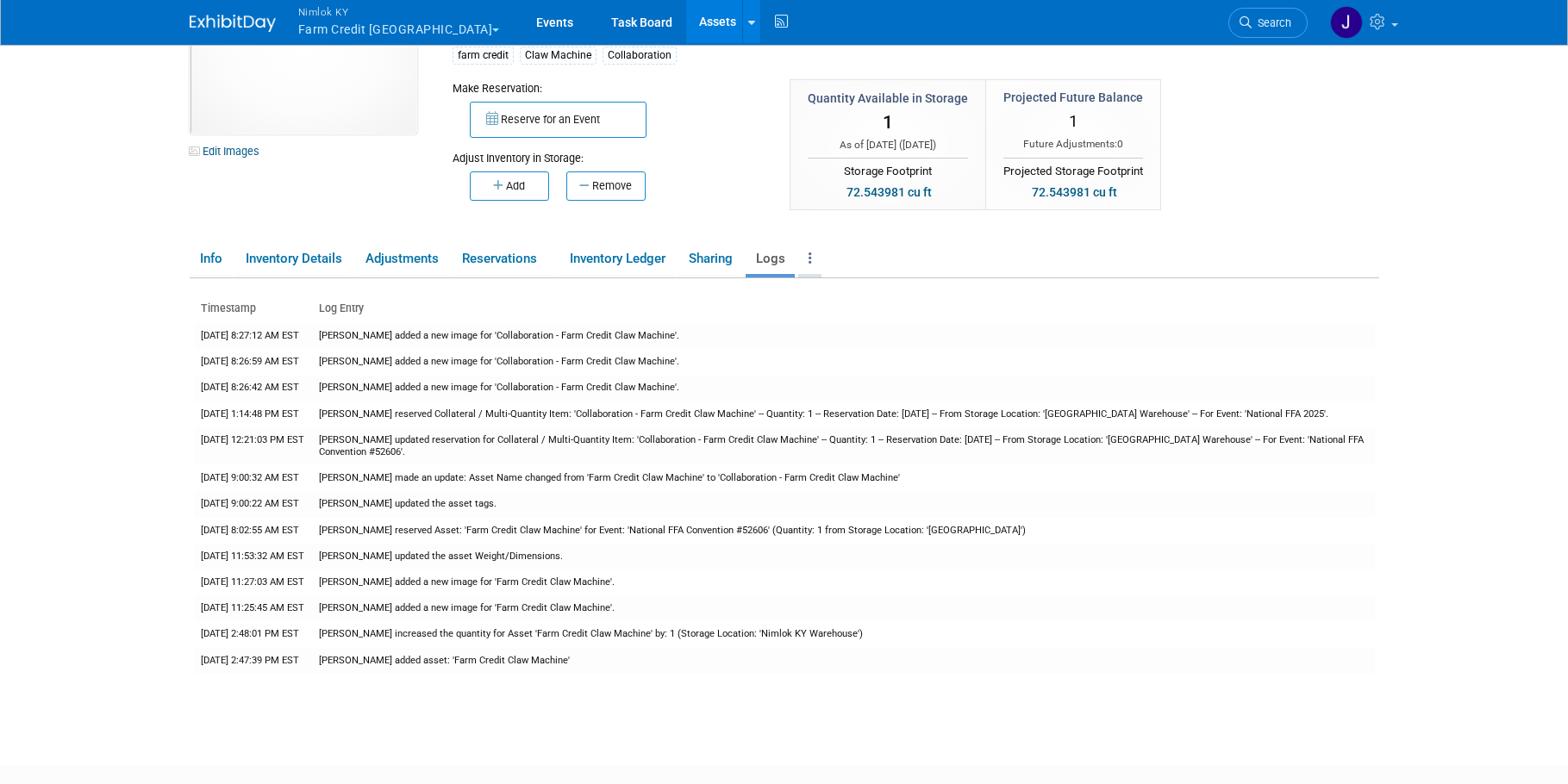
click at [817, 261] on link at bounding box center [810, 259] width 23 height 30
click at [215, 249] on link "Info" at bounding box center [211, 259] width 42 height 30
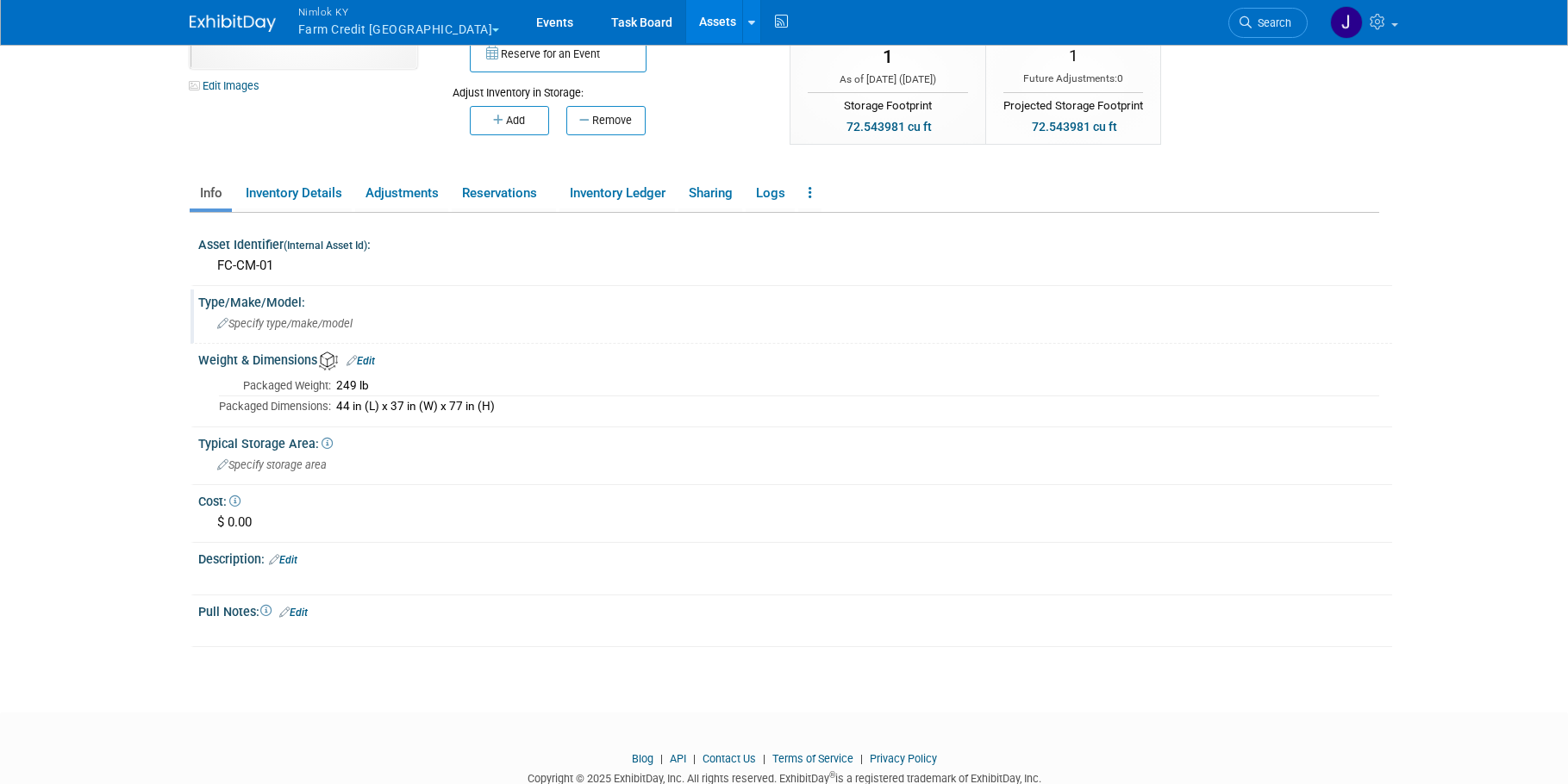
scroll to position [170, 0]
click at [307, 607] on link "Edit" at bounding box center [293, 610] width 29 height 12
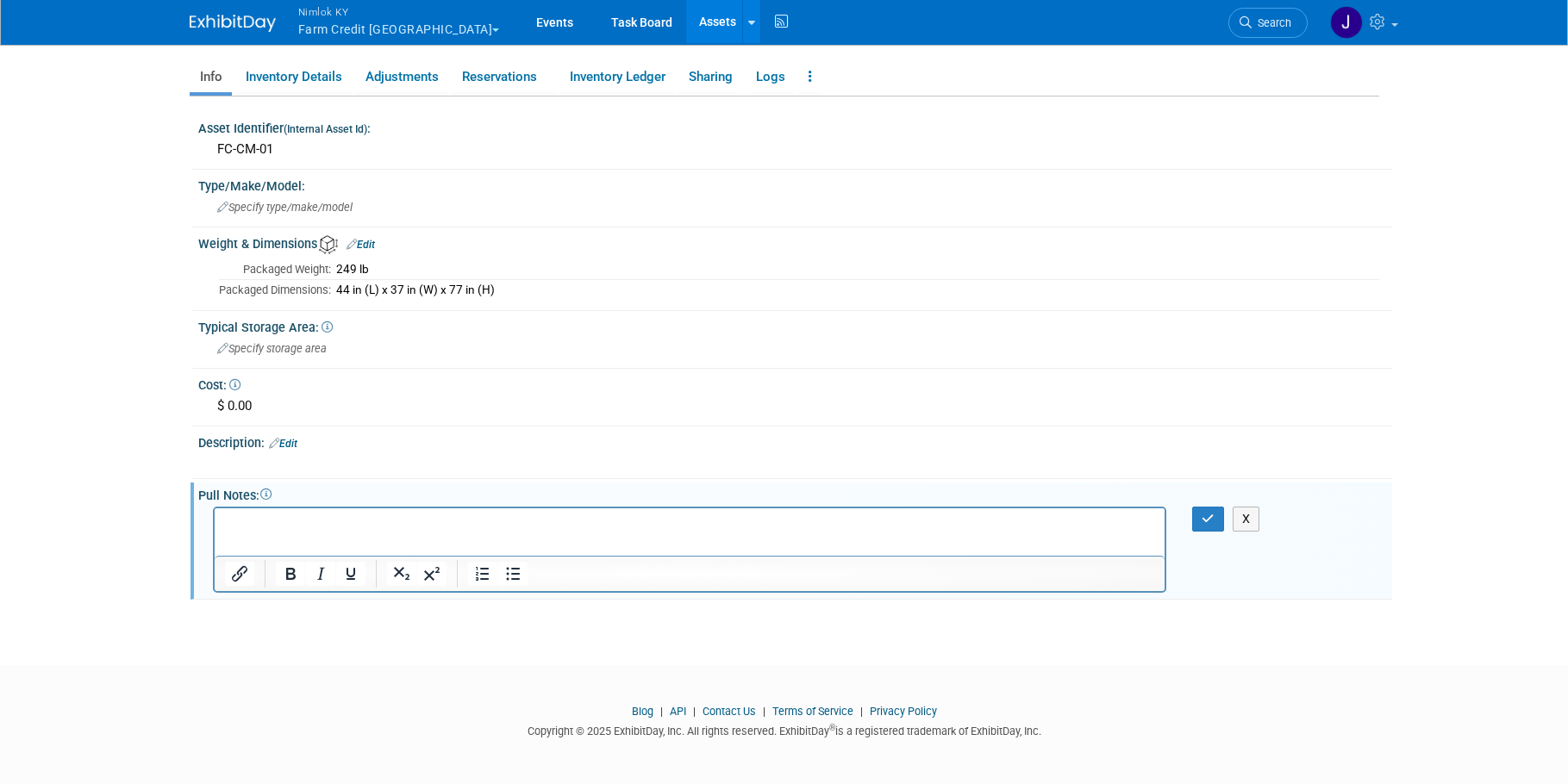
scroll to position [285, 0]
click at [1240, 517] on button "X" at bounding box center [1247, 518] width 28 height 25
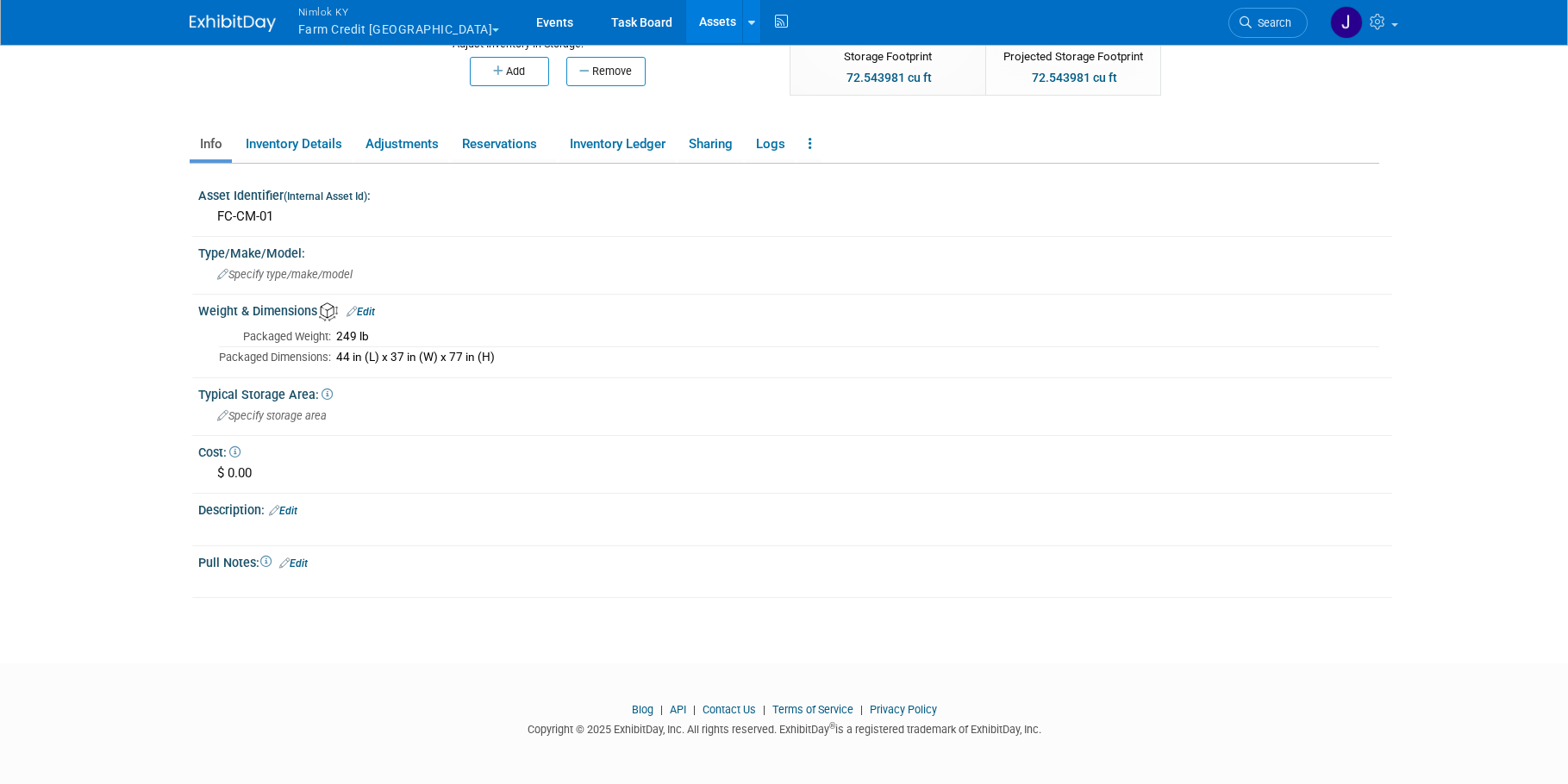
click at [297, 509] on link "Edit" at bounding box center [283, 510] width 29 height 12
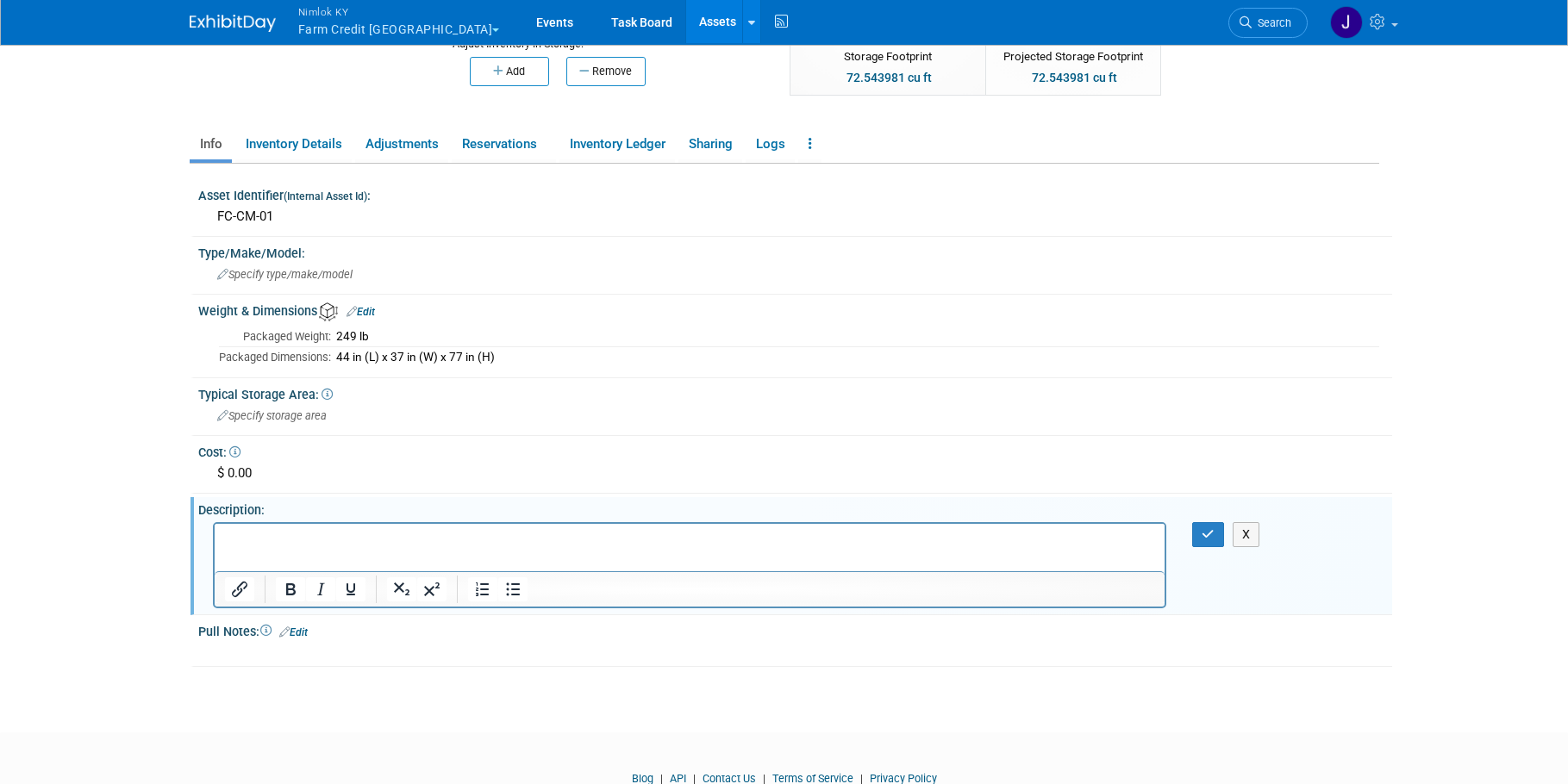
scroll to position [0, 0]
click at [1251, 530] on button "X" at bounding box center [1247, 534] width 28 height 25
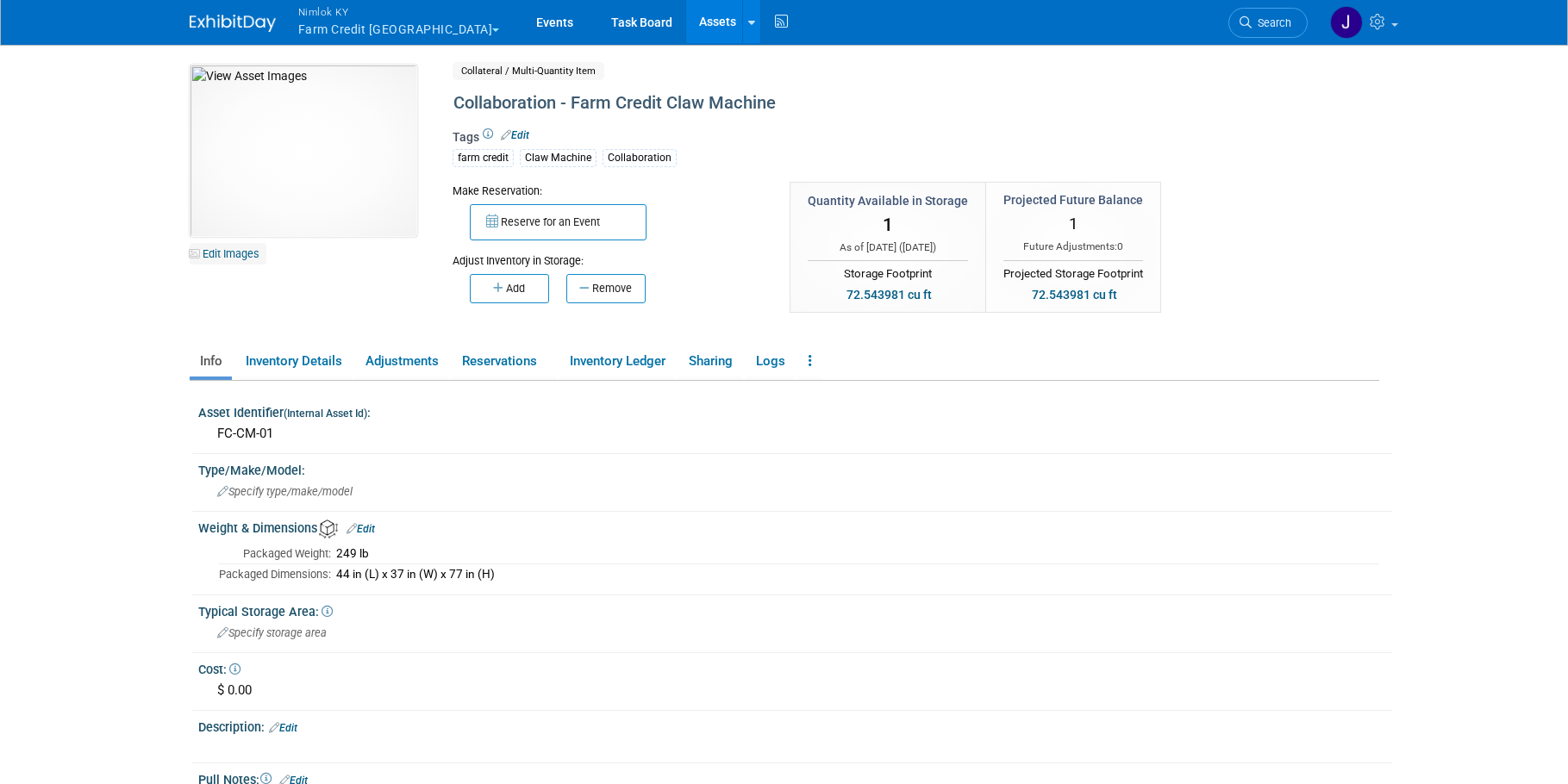
click at [219, 253] on link "Edit Images" at bounding box center [228, 253] width 76 height 21
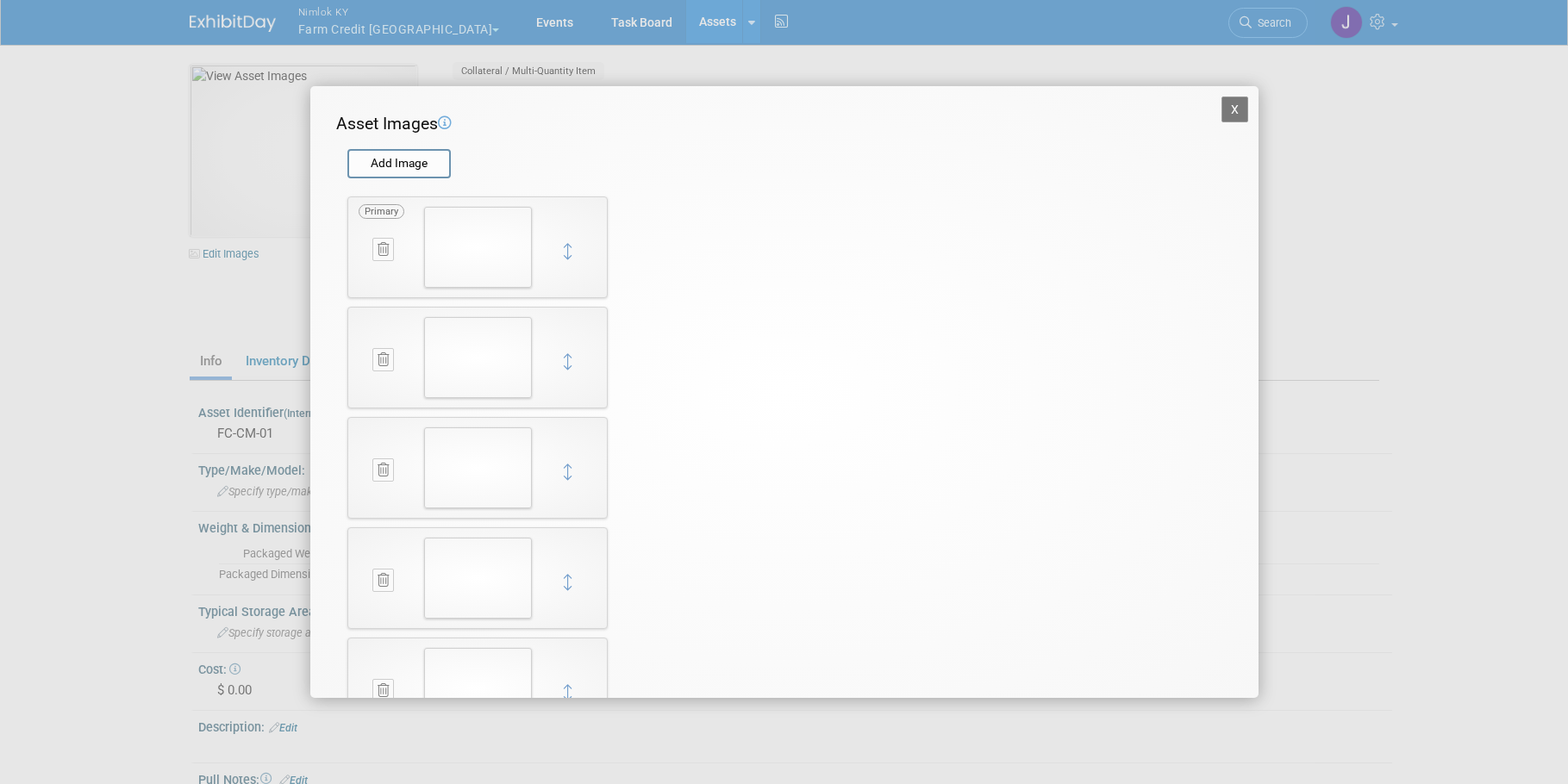
click at [1221, 101] on button "X" at bounding box center [1235, 110] width 28 height 26
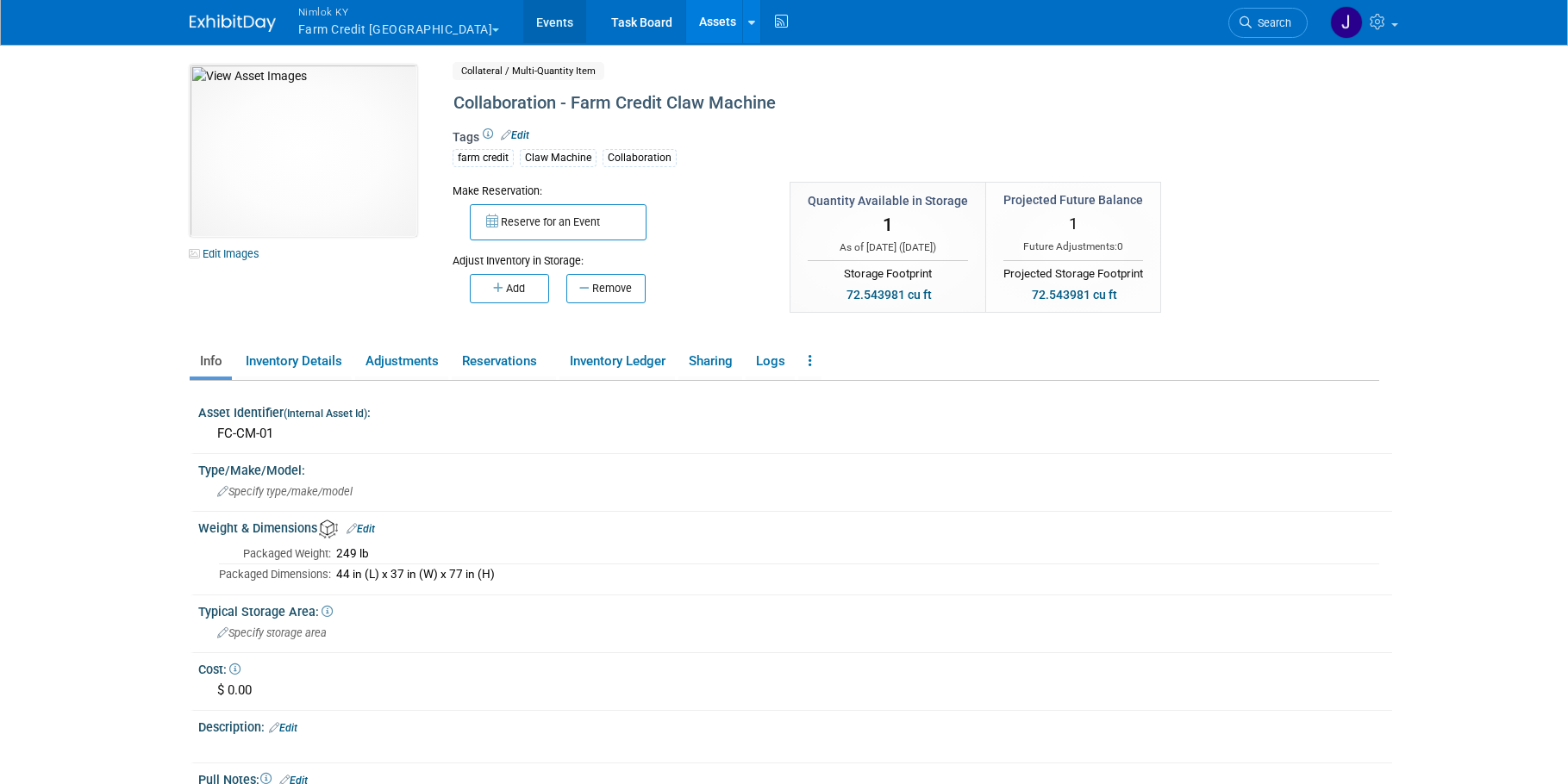
click at [524, 21] on link "Events" at bounding box center [555, 21] width 63 height 43
